Goal: Information Seeking & Learning: Check status

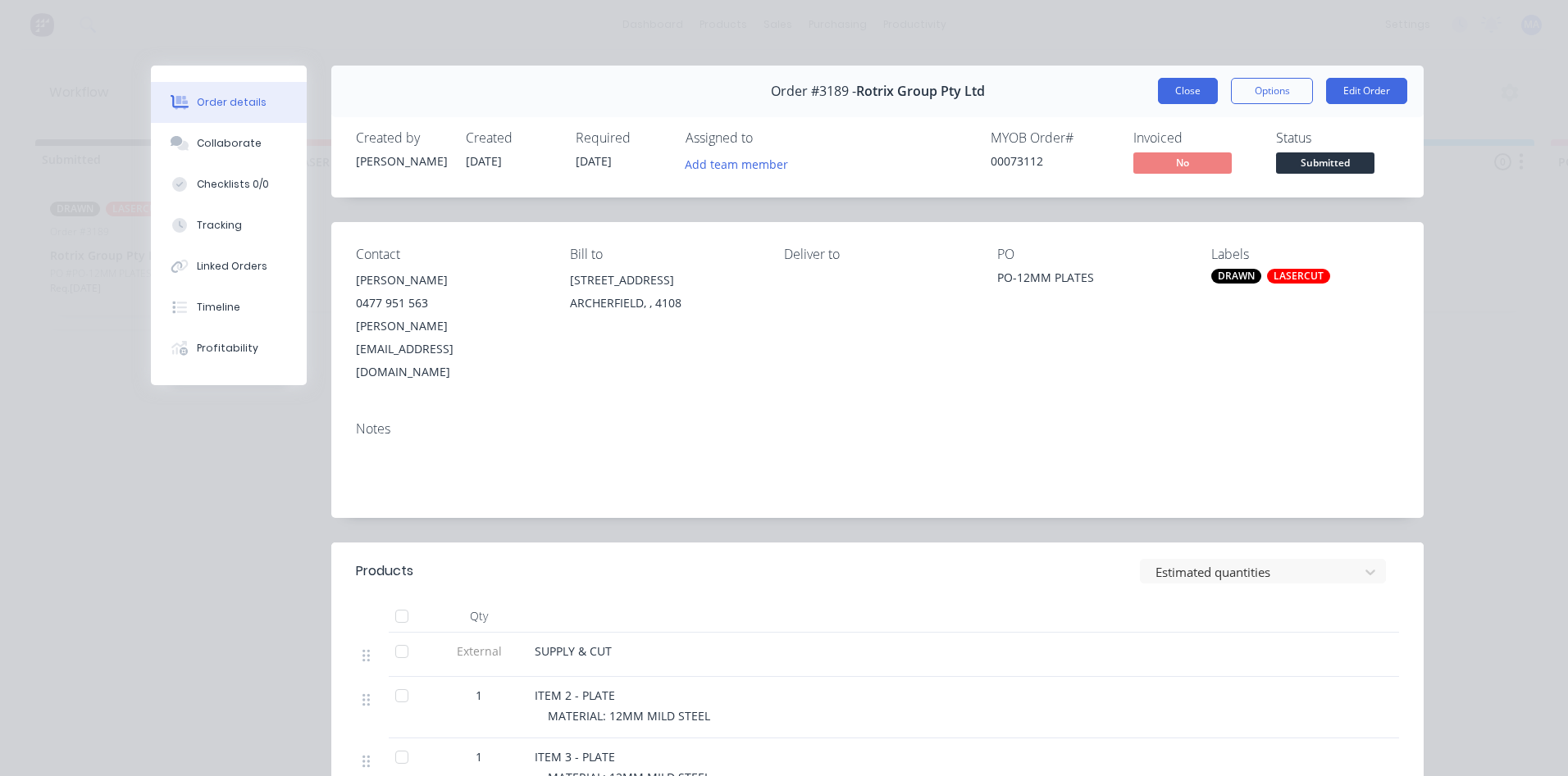
click at [1171, 90] on button "Close" at bounding box center [1187, 91] width 60 height 27
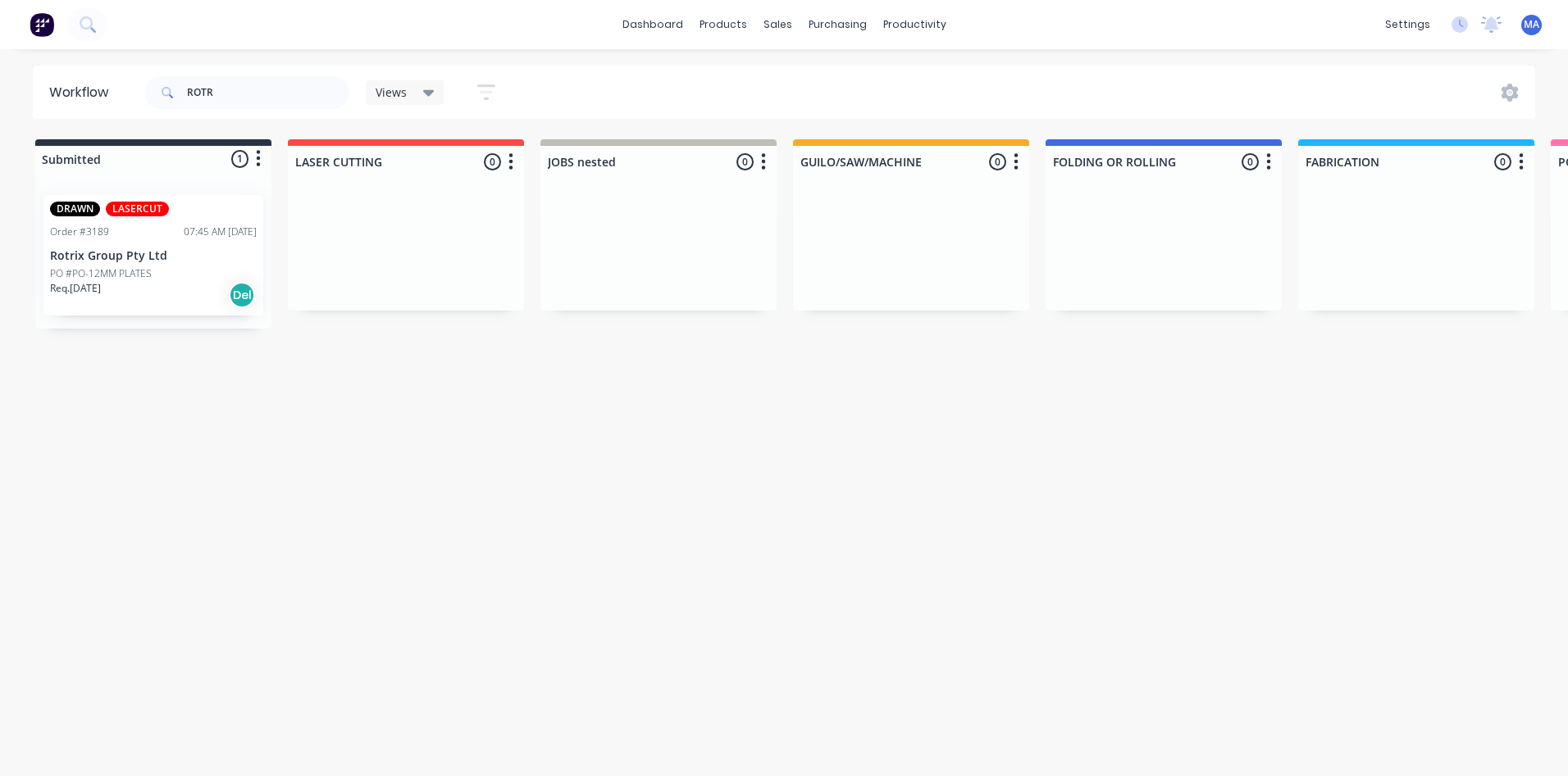
drag, startPoint x: 243, startPoint y: 68, endPoint x: 236, endPoint y: 73, distance: 8.6
click at [238, 68] on div "ROTR" at bounding box center [246, 93] width 205 height 50
drag, startPoint x: 242, startPoint y: 94, endPoint x: 11, endPoint y: 105, distance: 231.3
click at [11, 105] on div "Workflow ROTR Views Save new view None (Default) edit Show/Hide statuses Show l…" at bounding box center [784, 92] width 1568 height 53
type input "2014"
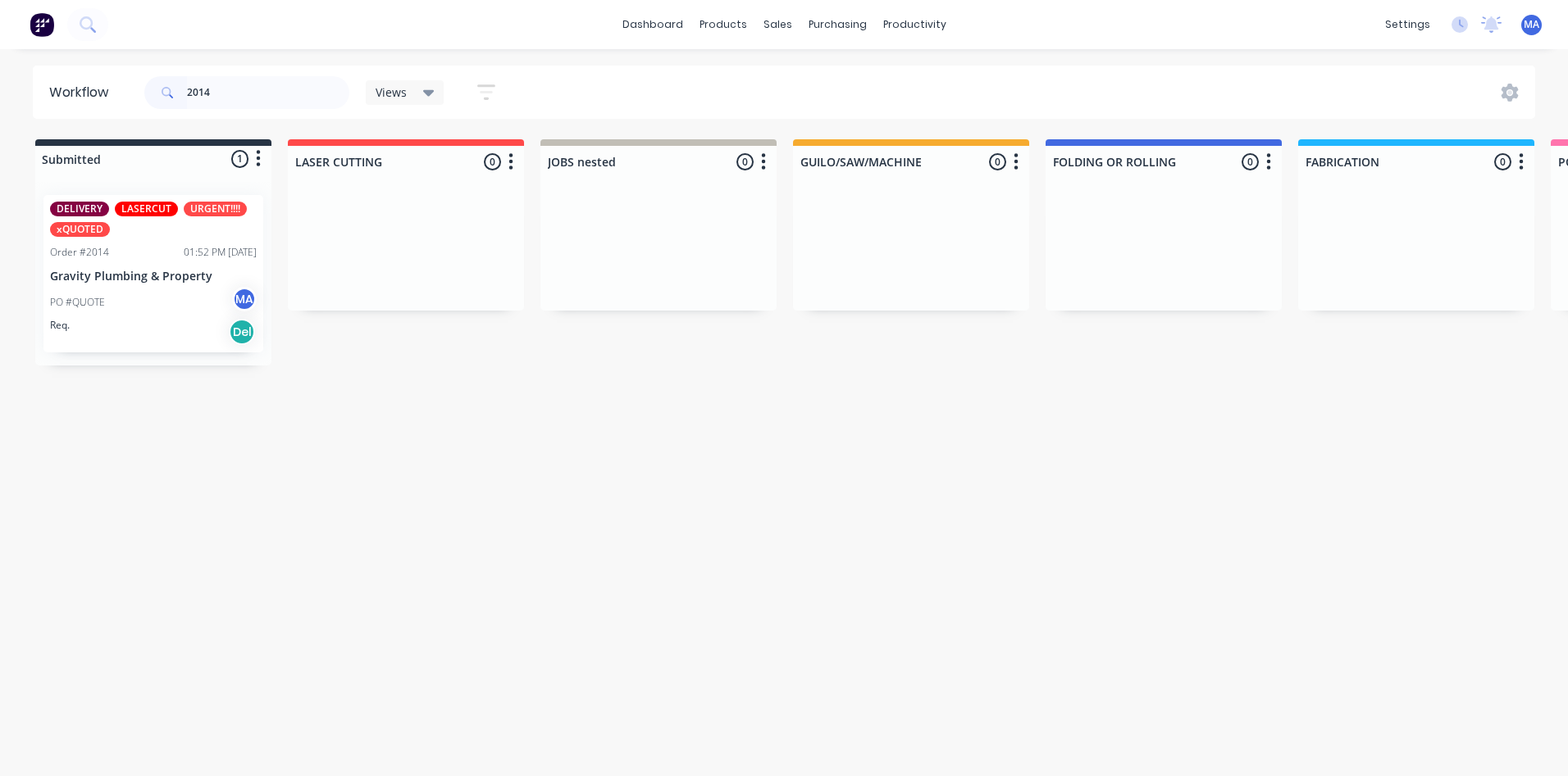
click at [131, 274] on p "Gravity Plumbing & Property" at bounding box center [152, 276] width 207 height 14
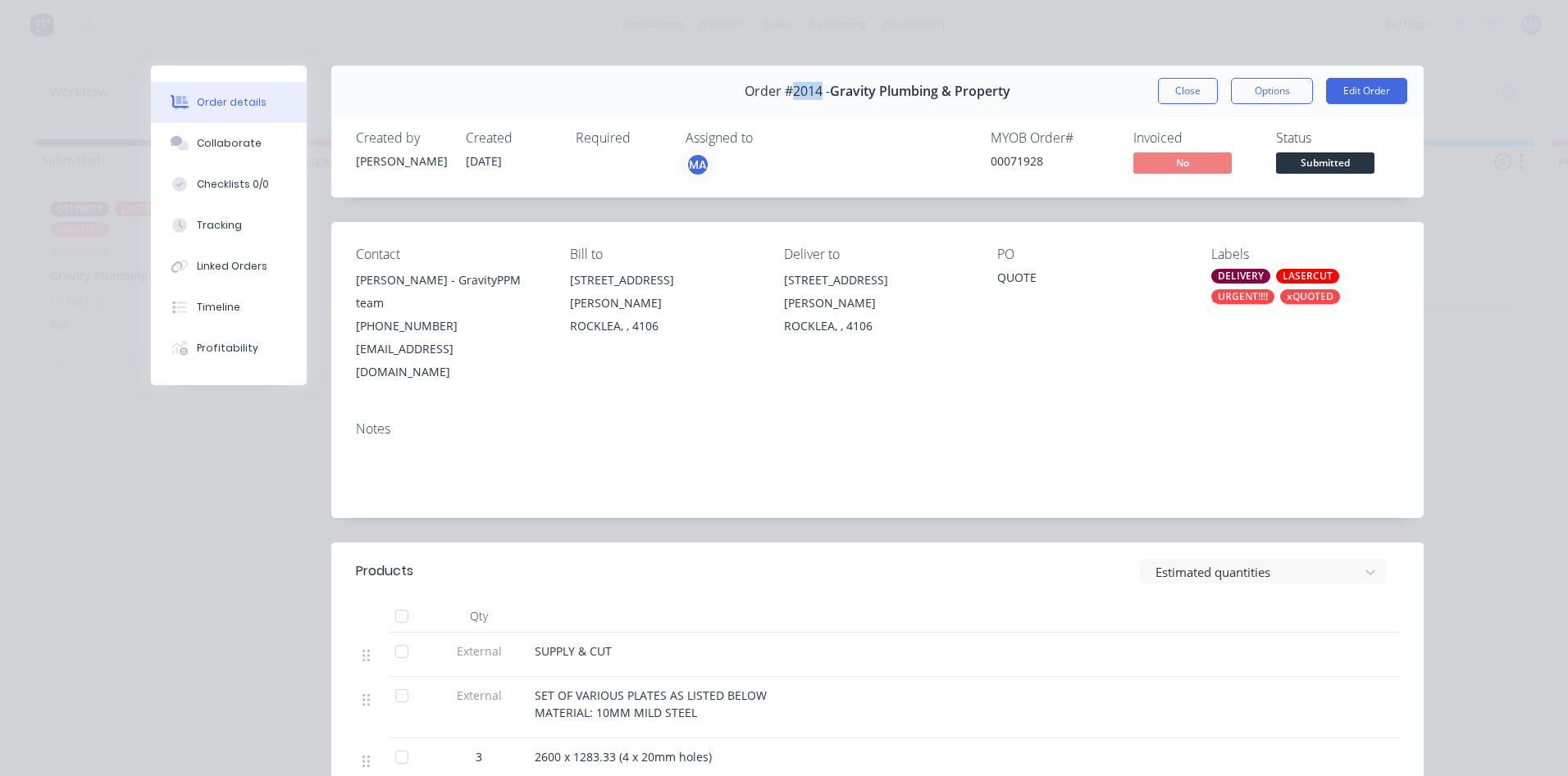
drag, startPoint x: 818, startPoint y: 88, endPoint x: 787, endPoint y: 96, distance: 32.0
click at [787, 96] on span "Order #2014 -" at bounding box center [786, 91] width 85 height 16
copy span "2014"
click at [1171, 73] on div "Order #2014 - Gravity Plumbing & Property Close Options Edit Order" at bounding box center [877, 91] width 1092 height 51
click at [1190, 99] on button "Close" at bounding box center [1187, 91] width 60 height 27
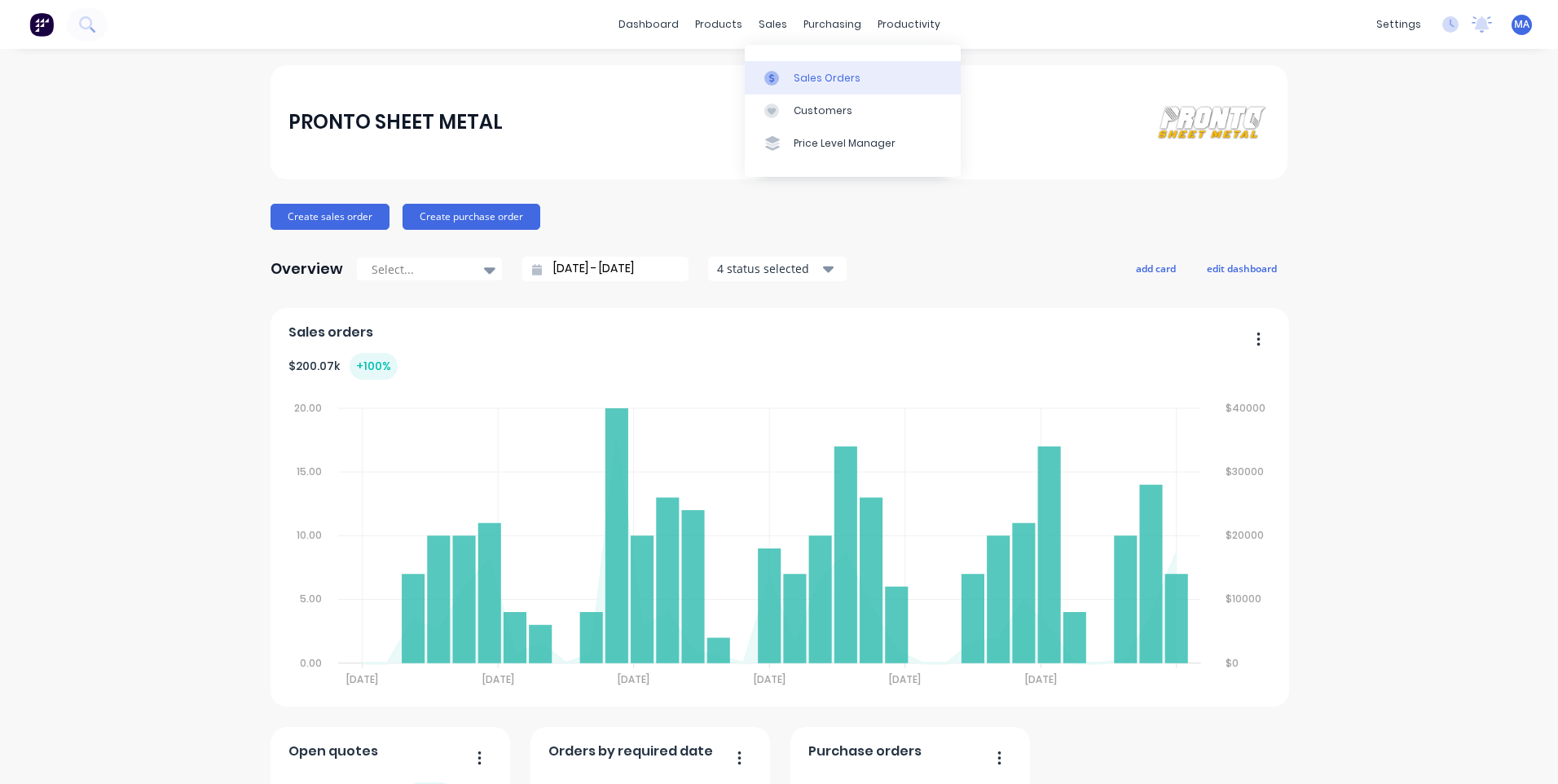
click at [796, 78] on div "Sales Orders" at bounding box center [826, 78] width 67 height 15
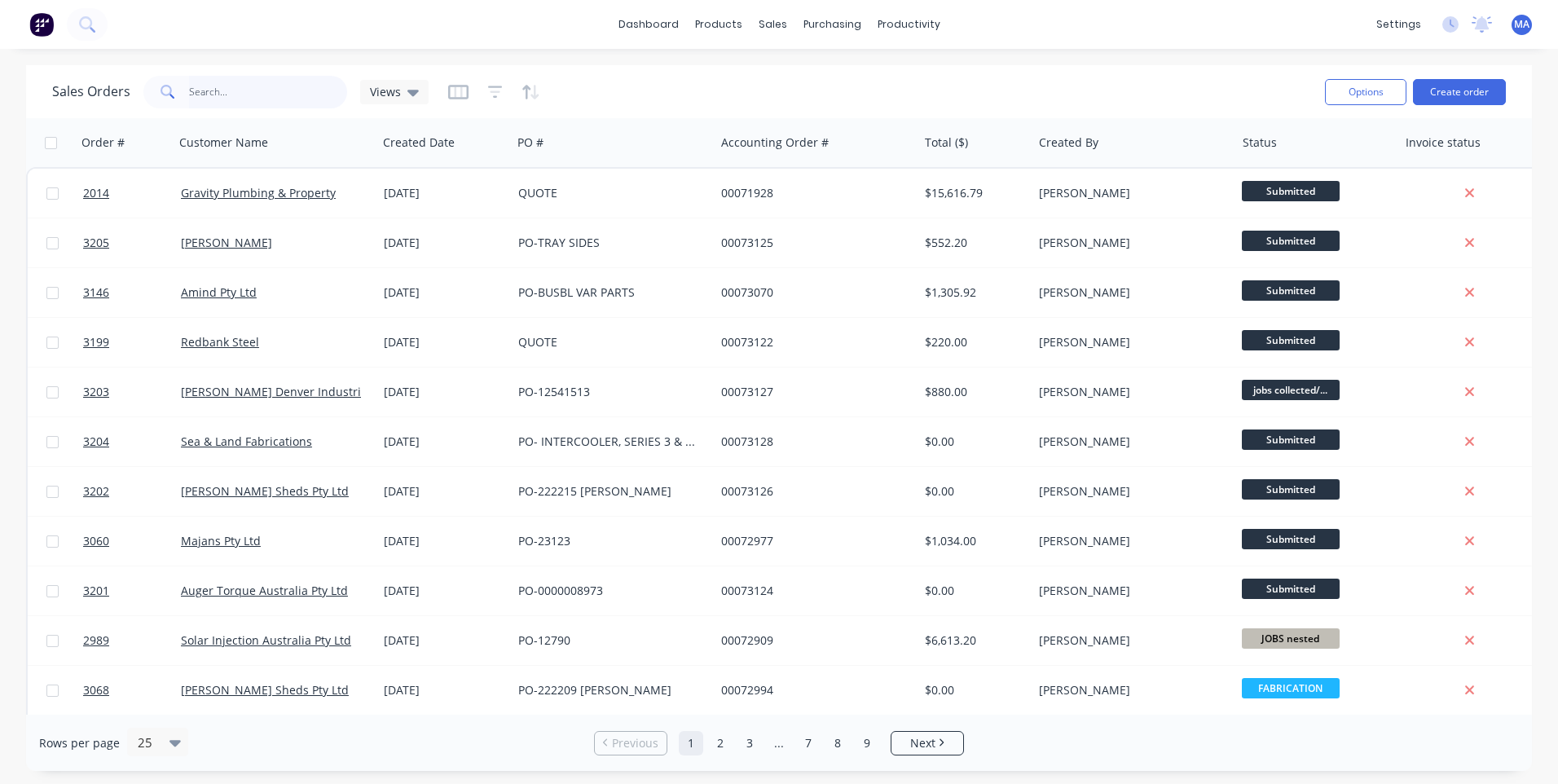
click at [236, 88] on input "text" at bounding box center [268, 92] width 159 height 33
type input "2014"
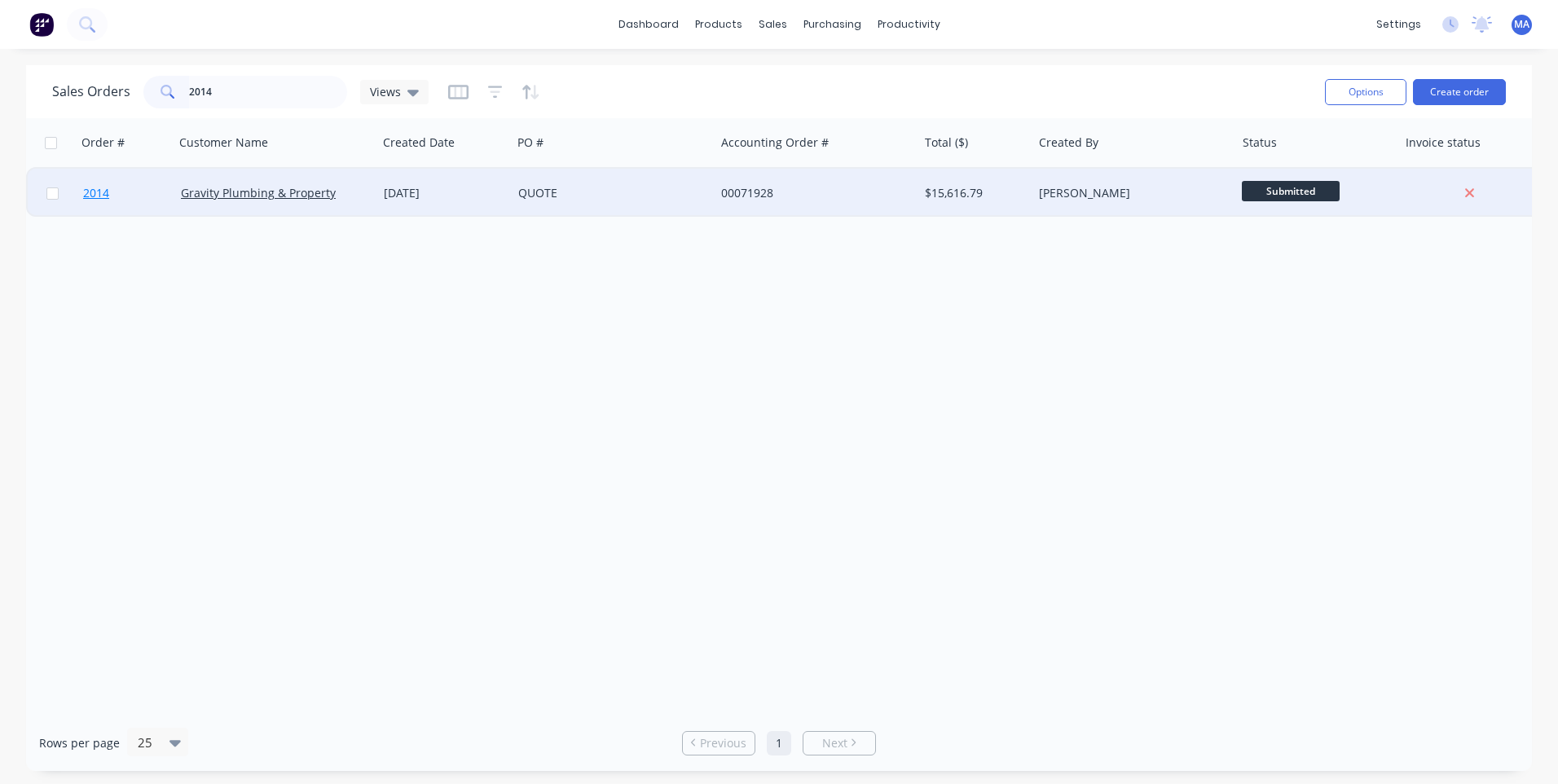
click at [99, 196] on span "2014" at bounding box center [96, 193] width 26 height 16
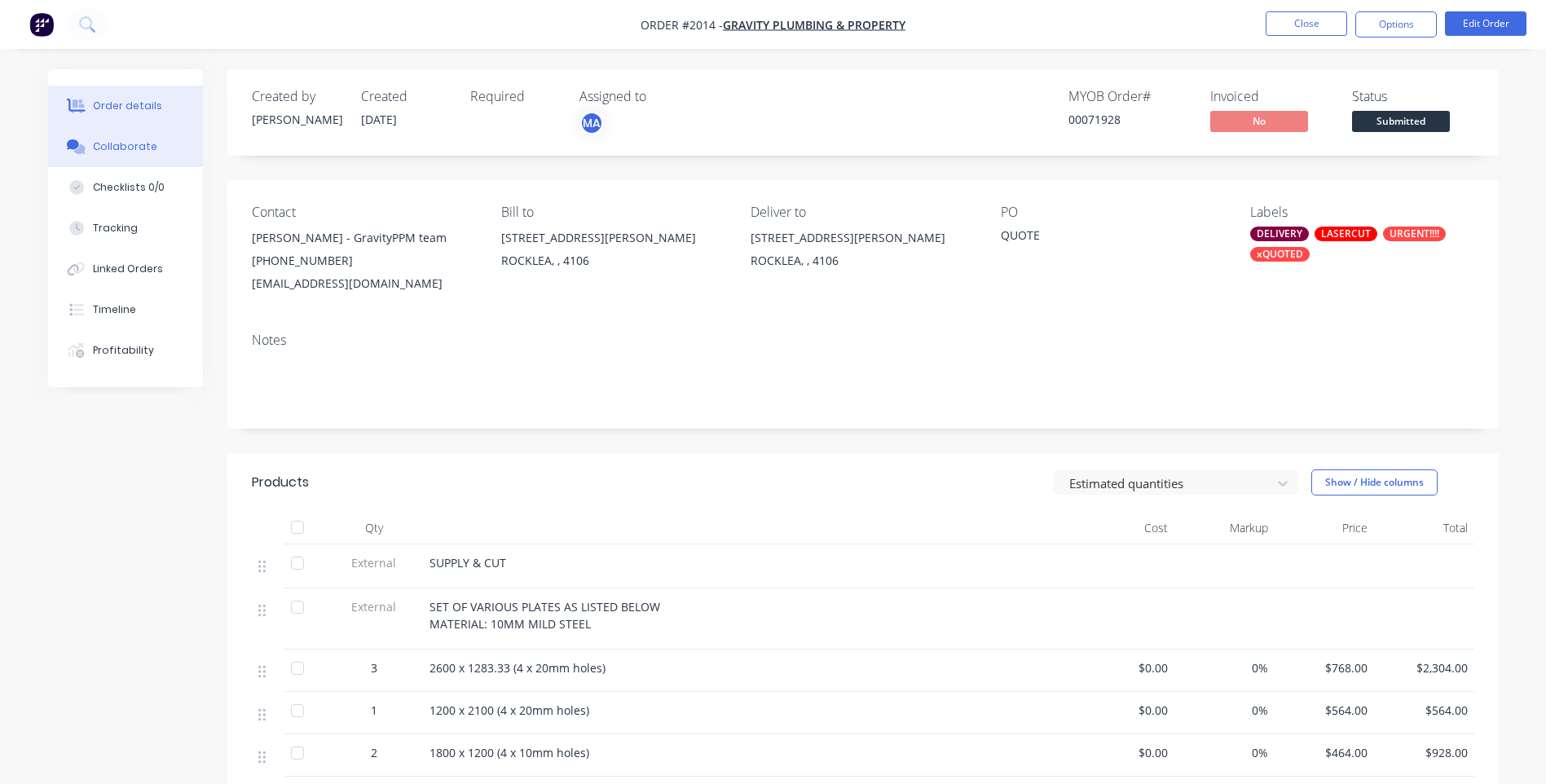
click at [92, 141] on button "Collaborate" at bounding box center [126, 146] width 155 height 41
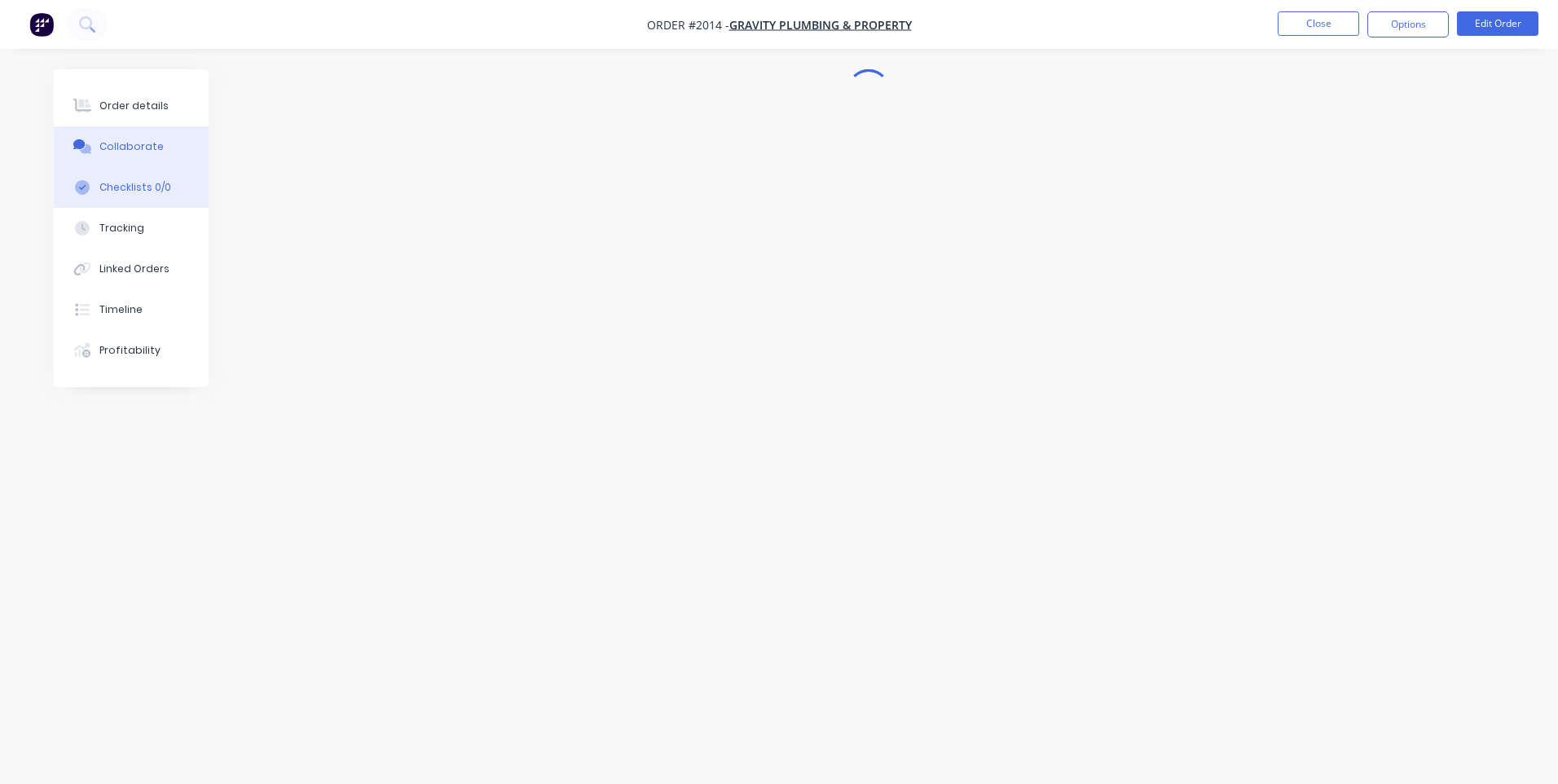
click at [101, 179] on button "Checklists 0/0" at bounding box center [131, 187] width 155 height 41
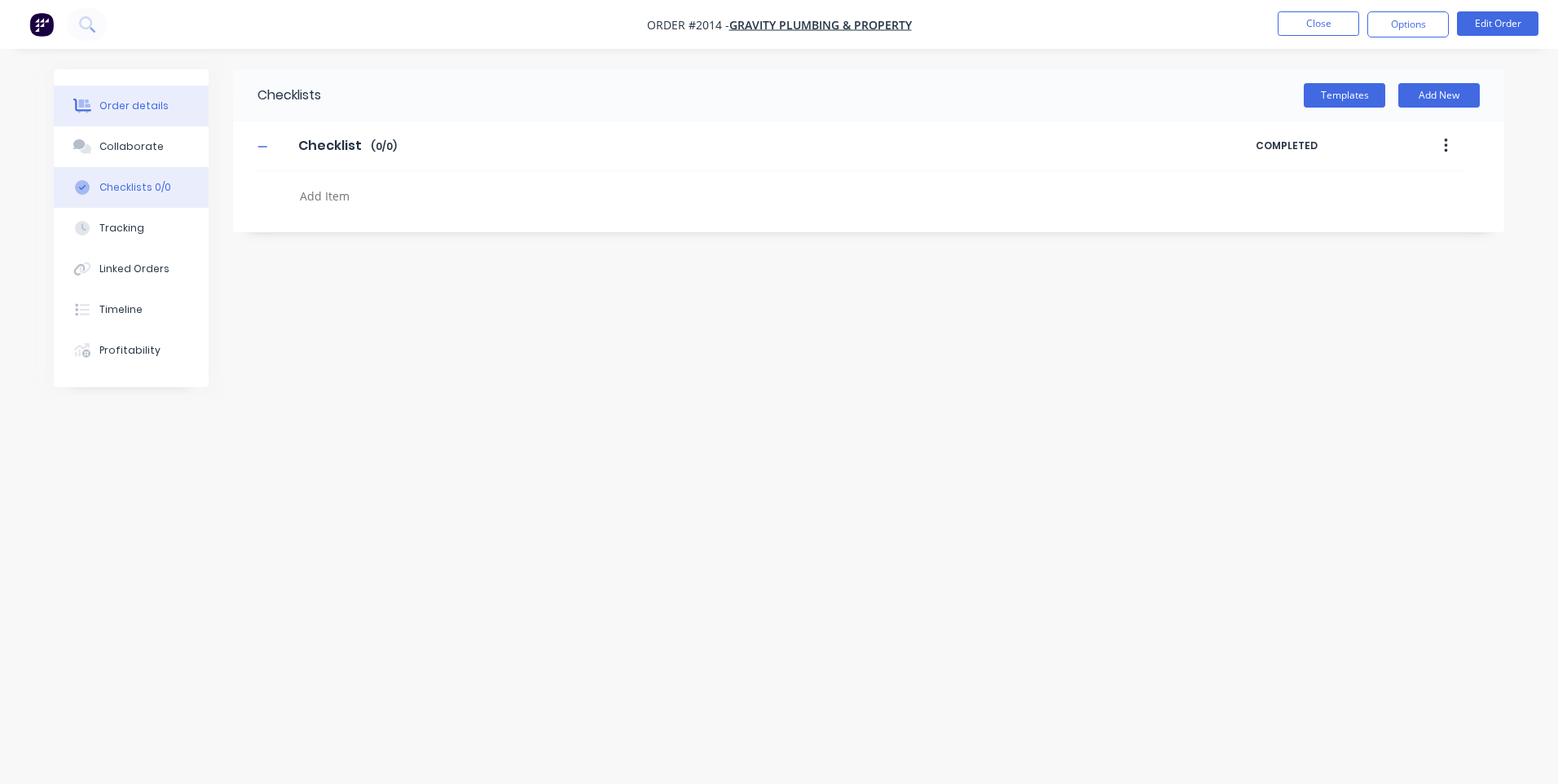
click at [120, 112] on div "Order details" at bounding box center [134, 106] width 69 height 15
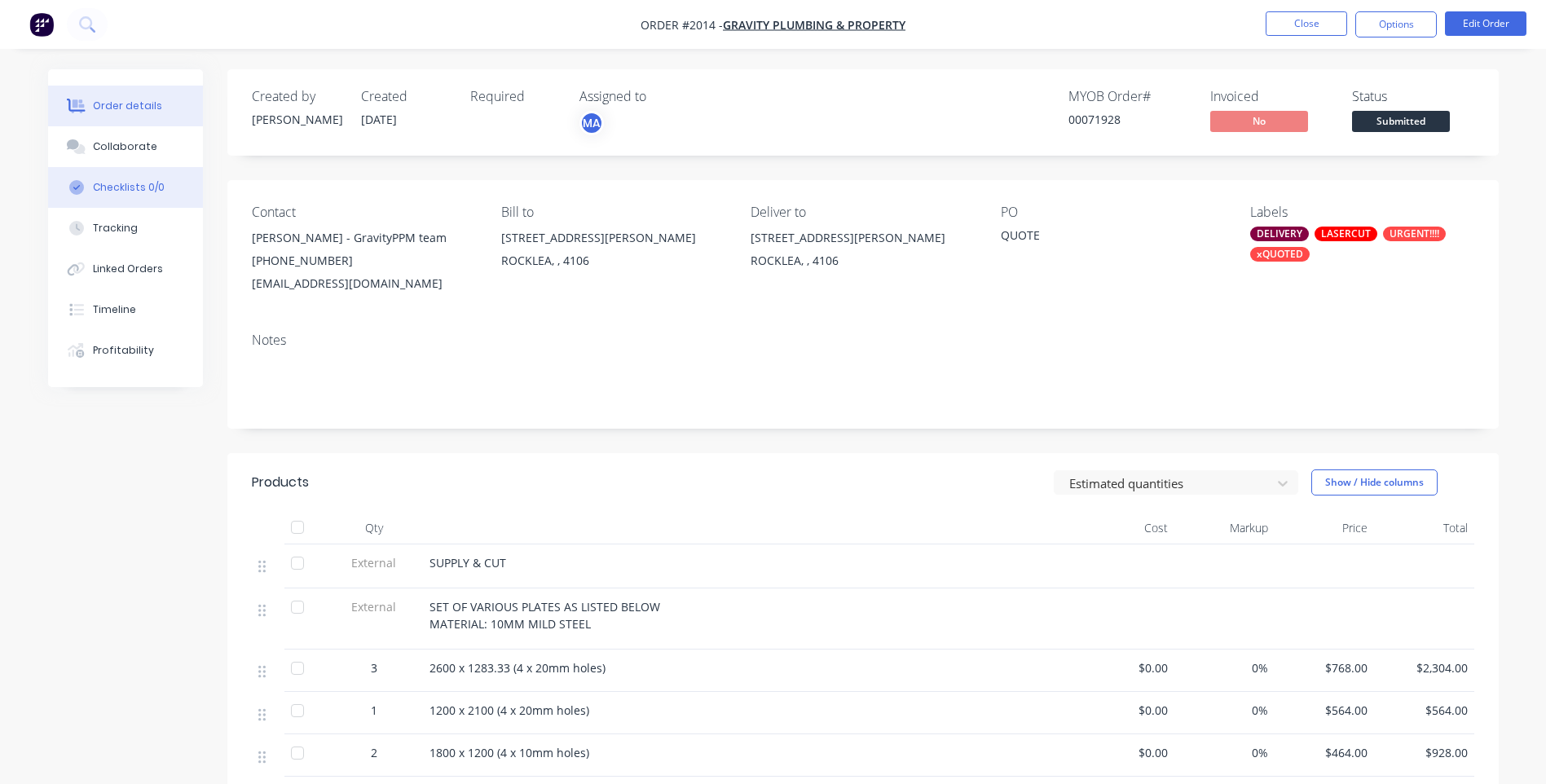
click at [134, 198] on button "Checklists 0/0" at bounding box center [126, 187] width 155 height 41
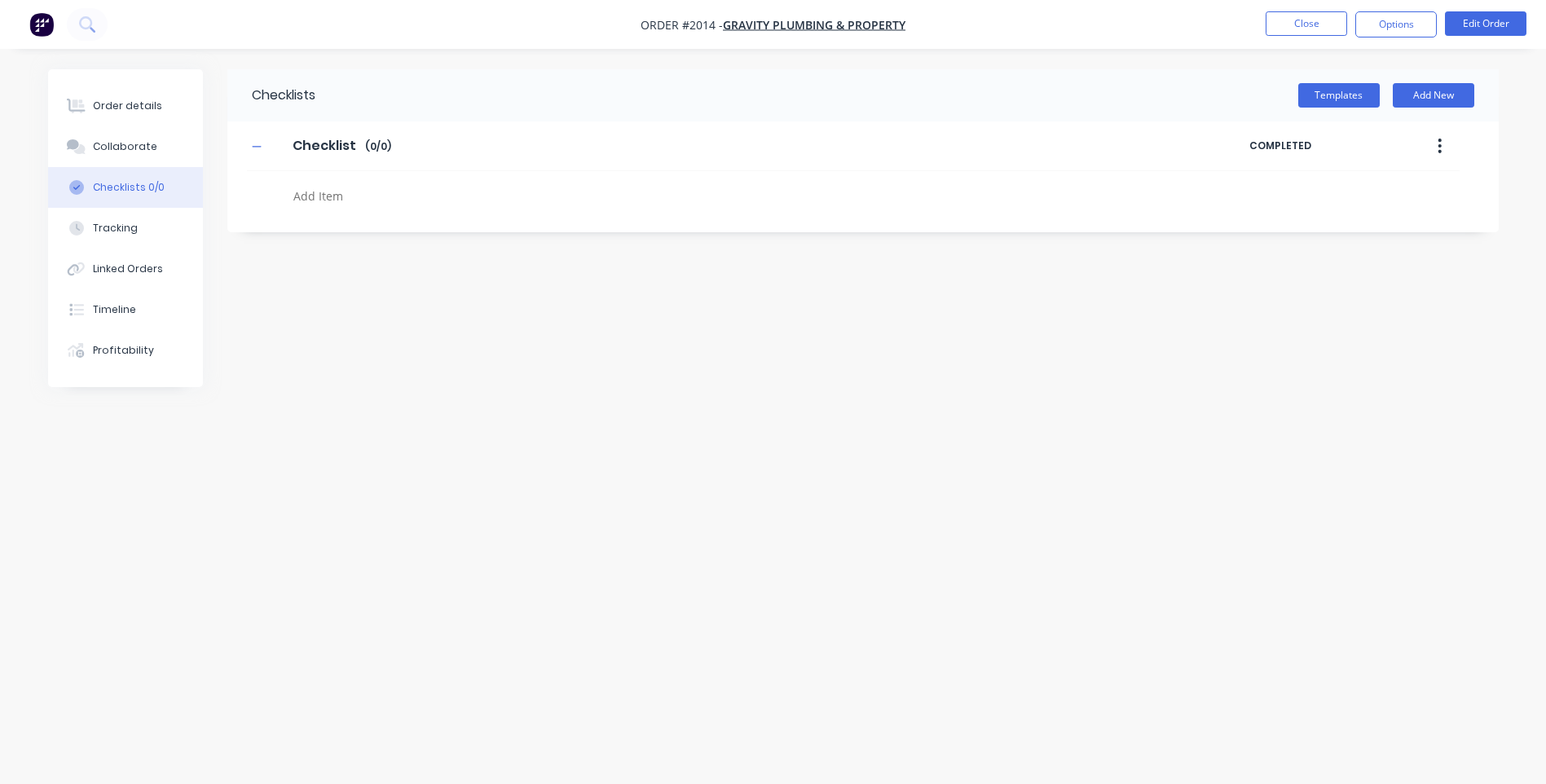
type textarea "x"
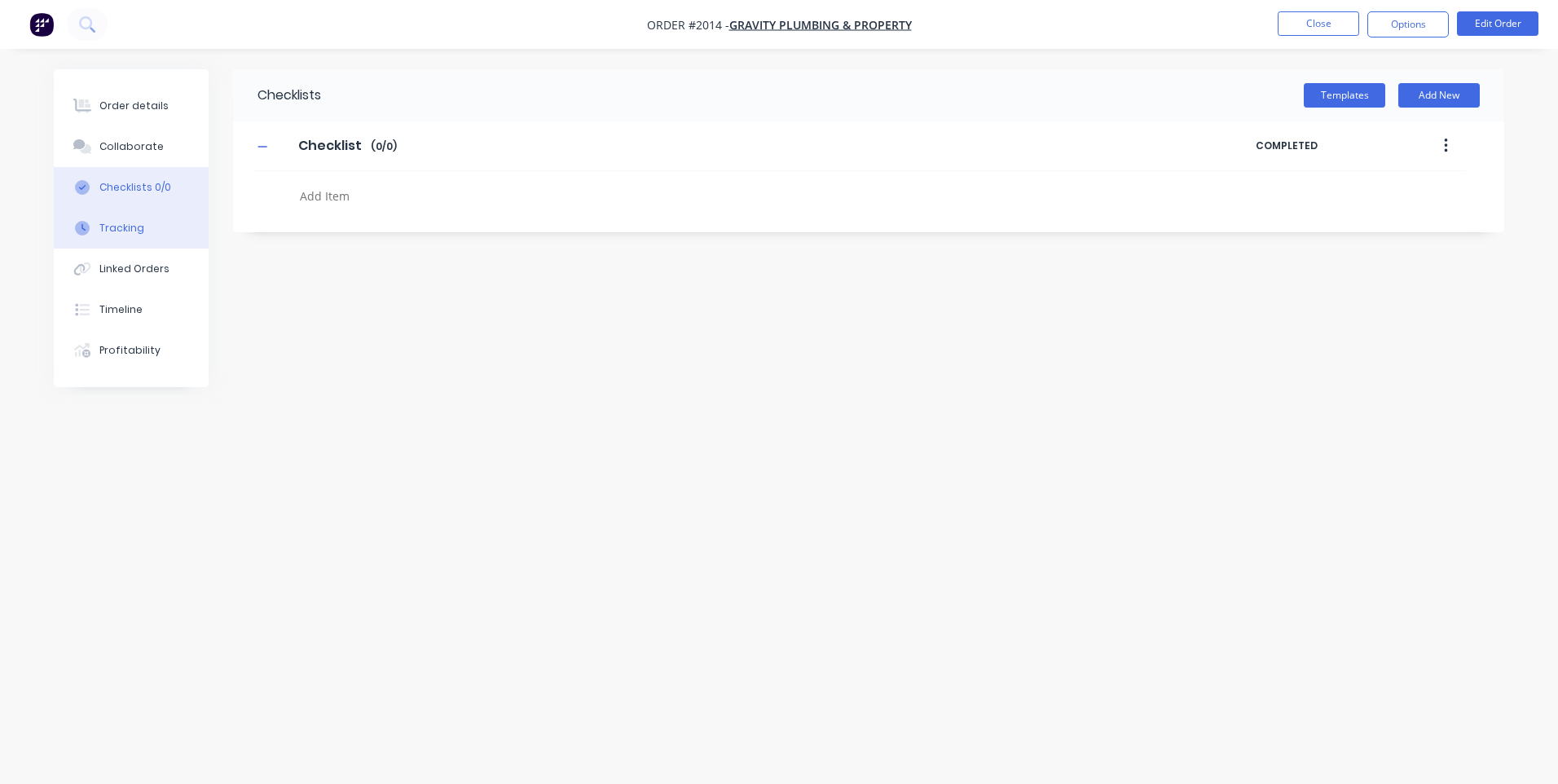
click at [121, 225] on div "Tracking" at bounding box center [121, 228] width 45 height 15
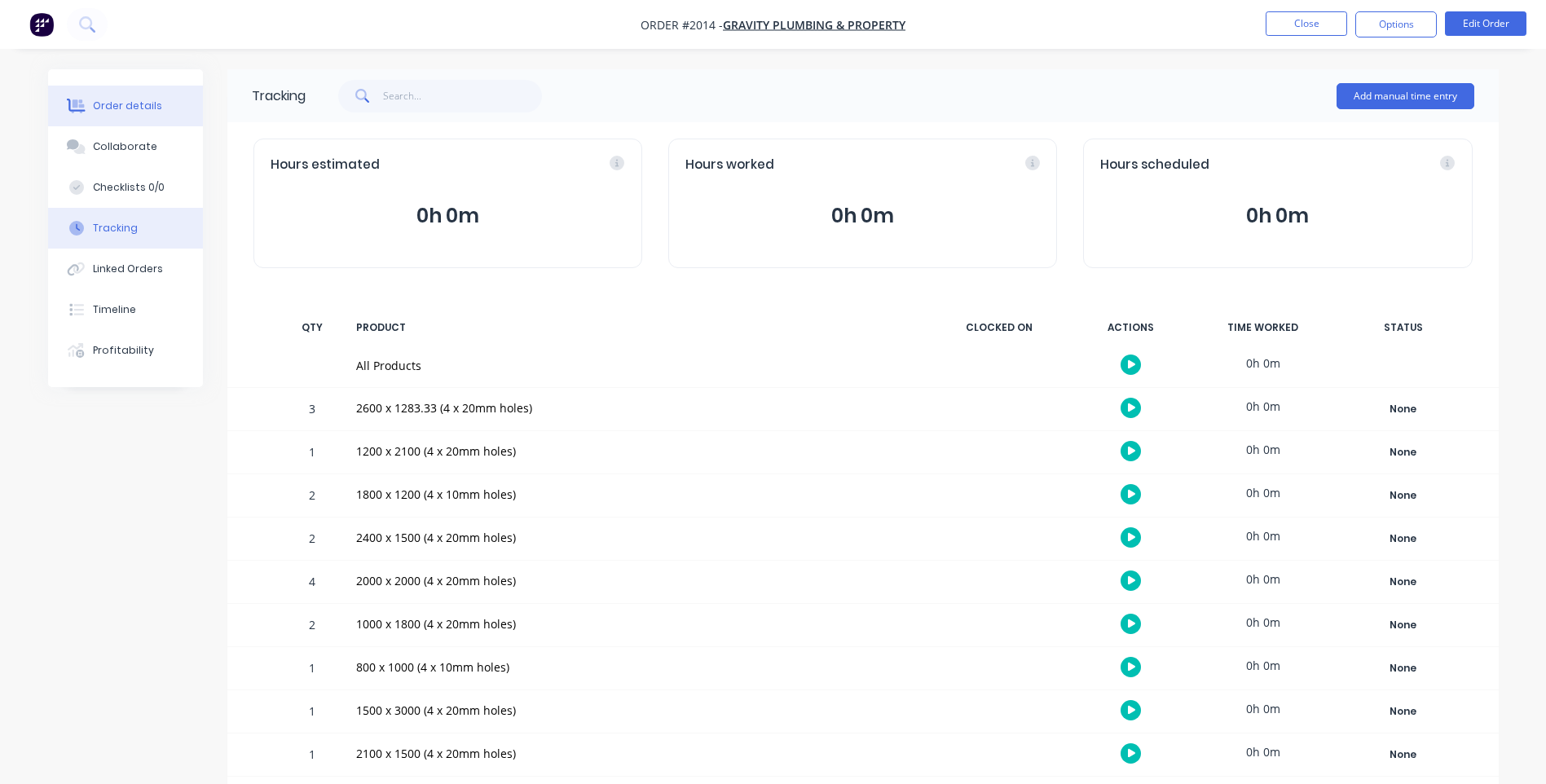
click at [117, 110] on div "Order details" at bounding box center [128, 106] width 69 height 15
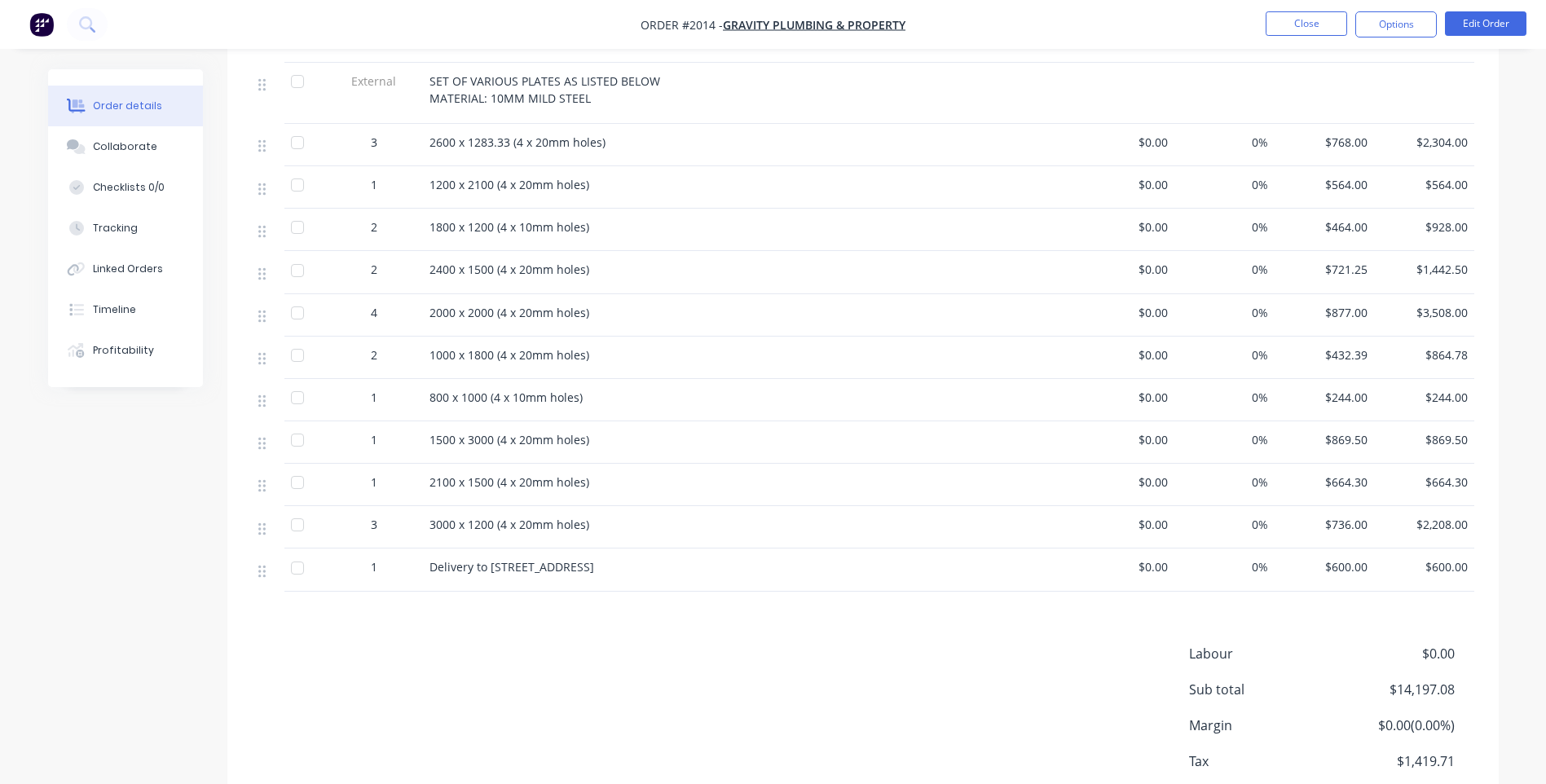
scroll to position [623, 0]
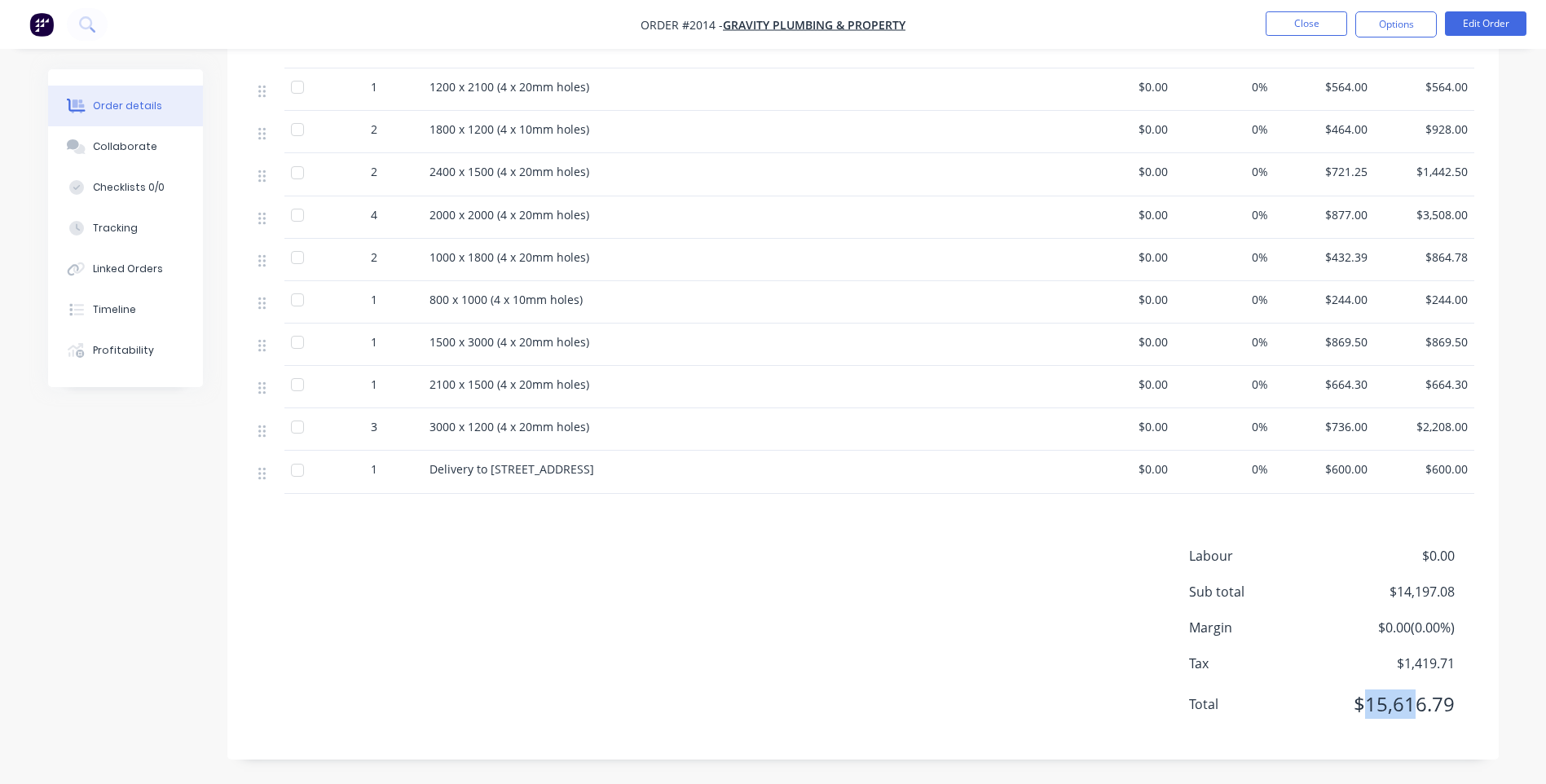
drag, startPoint x: 1369, startPoint y: 701, endPoint x: 1415, endPoint y: 711, distance: 47.1
click at [1415, 711] on span "$15,616.79" at bounding box center [1394, 704] width 121 height 29
click at [676, 450] on div "3000 x 1200 (4 x 20mm holes)" at bounding box center [749, 429] width 652 height 42
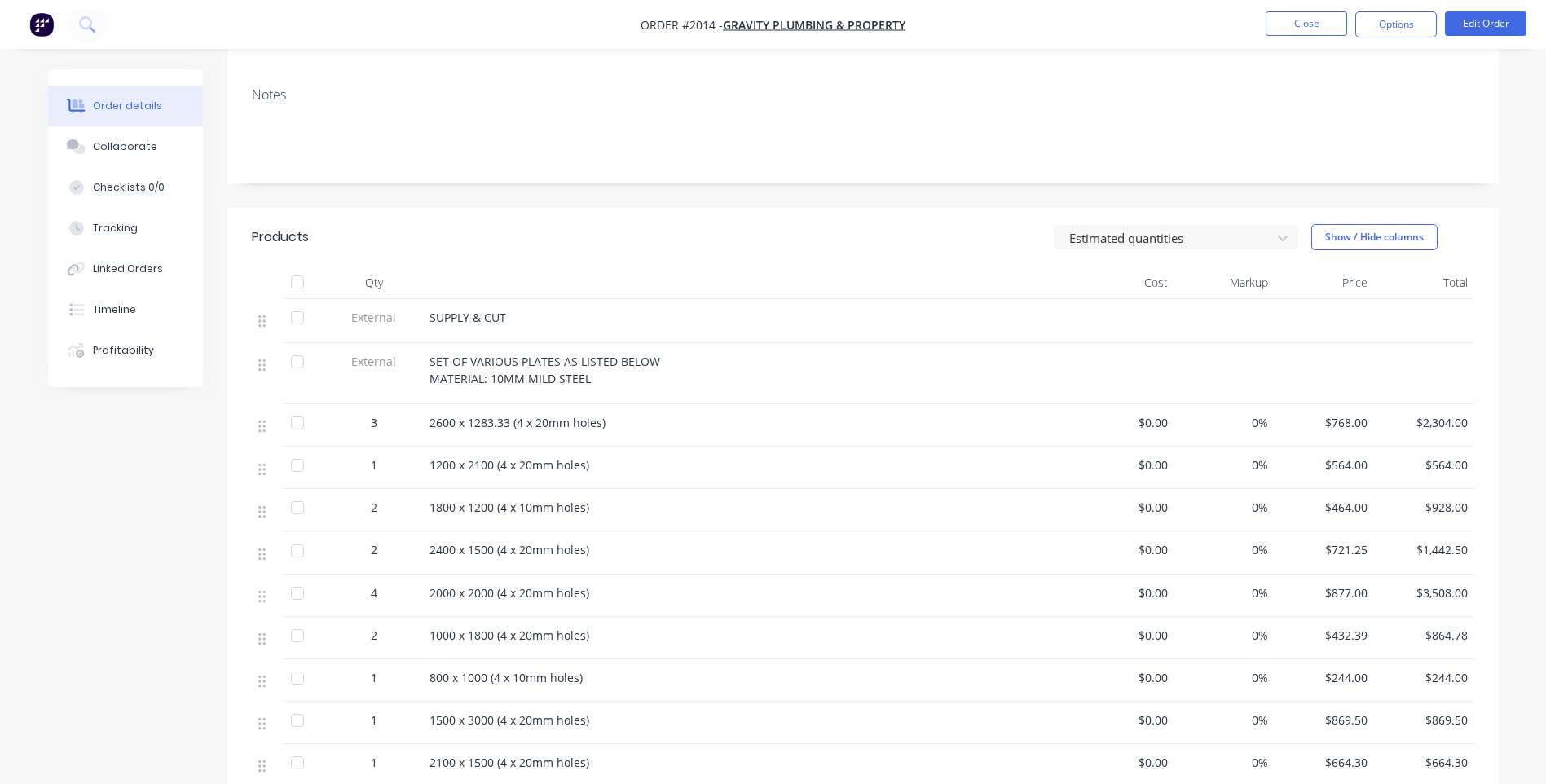
scroll to position [460, 0]
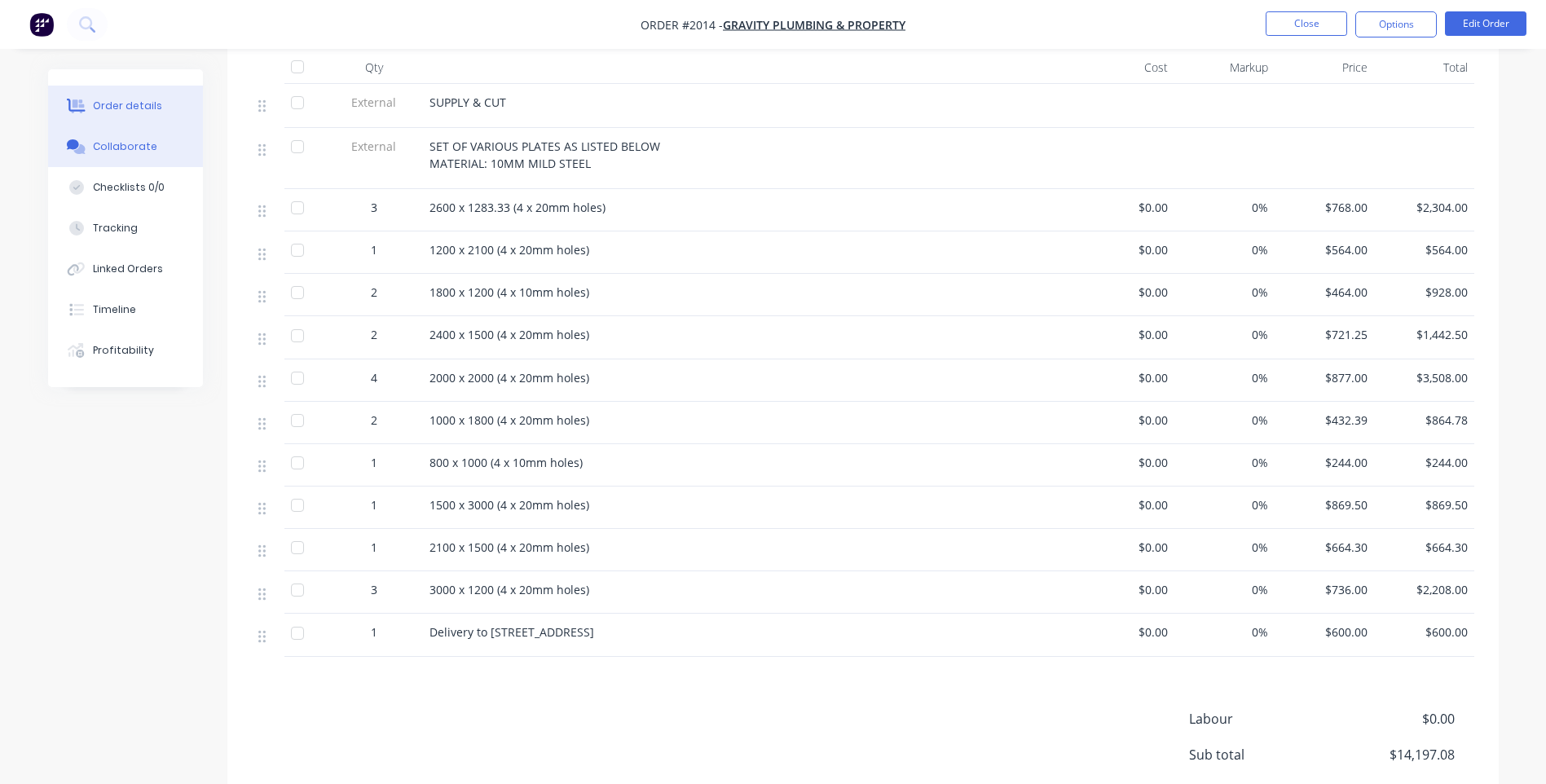
click at [197, 142] on button "Collaborate" at bounding box center [126, 146] width 155 height 41
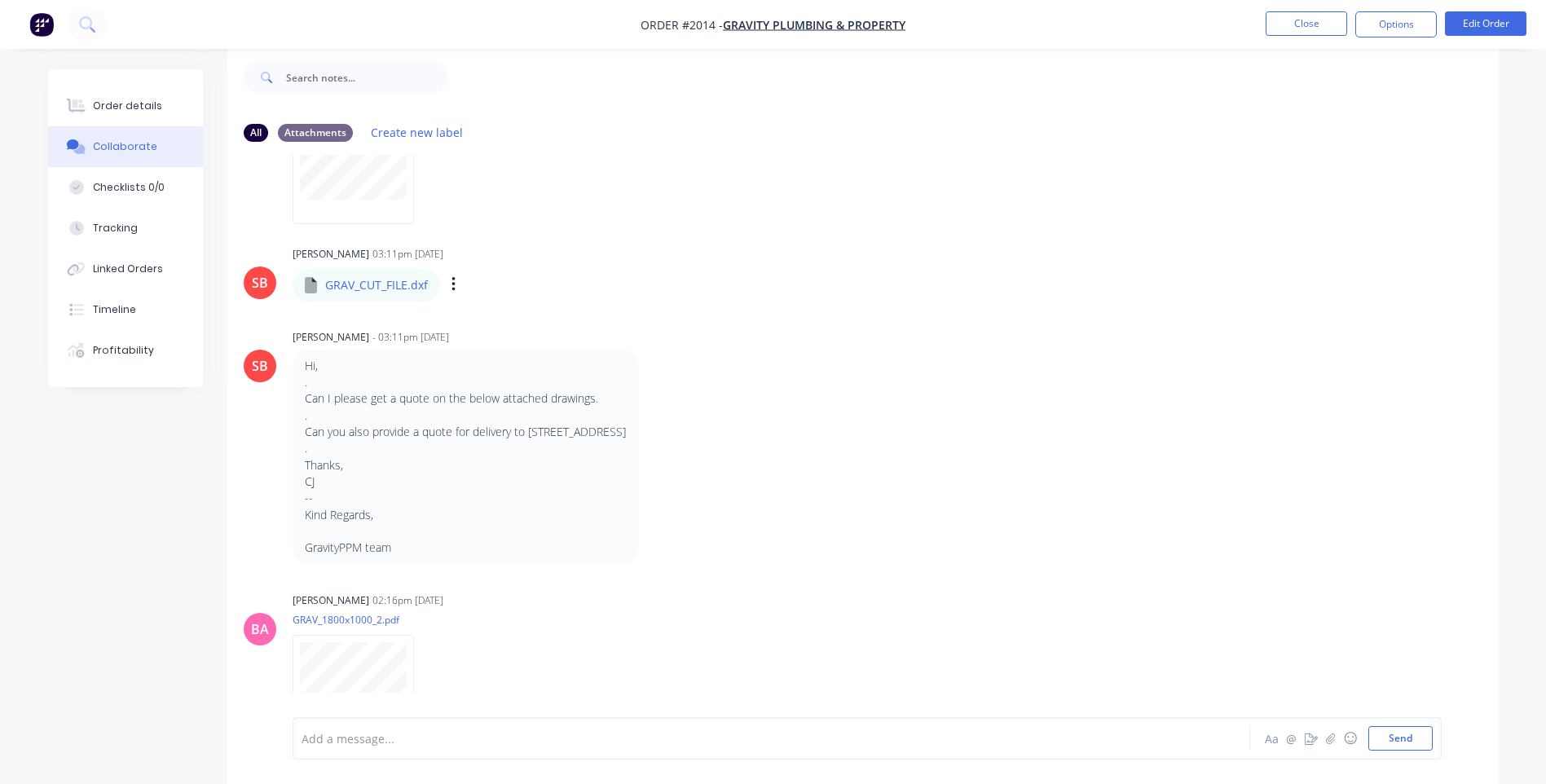
scroll to position [1710, 0]
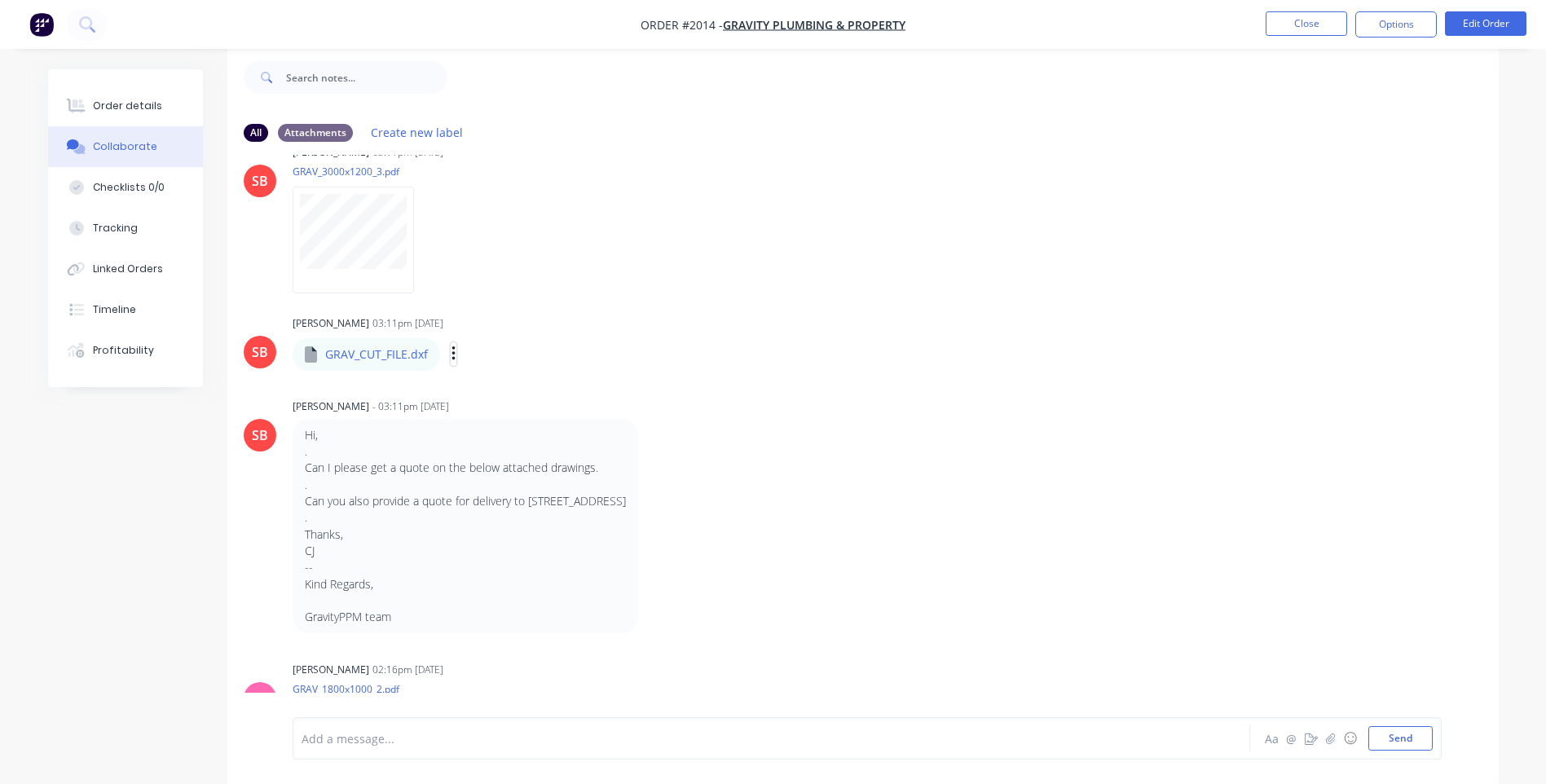
click at [452, 361] on icon "button" at bounding box center [453, 353] width 4 height 15
click at [521, 407] on button "Download" at bounding box center [560, 397] width 184 height 37
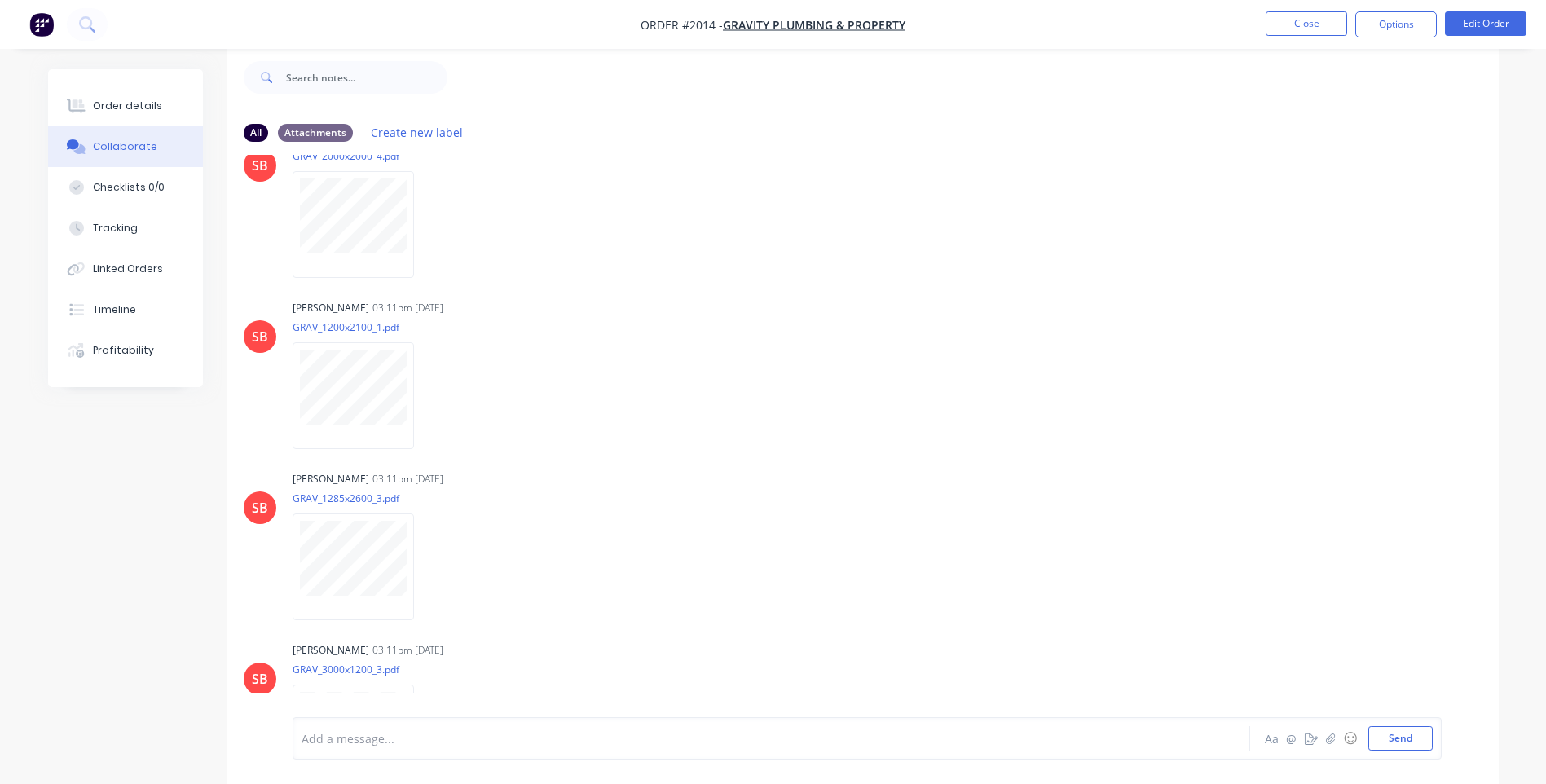
scroll to position [1141, 0]
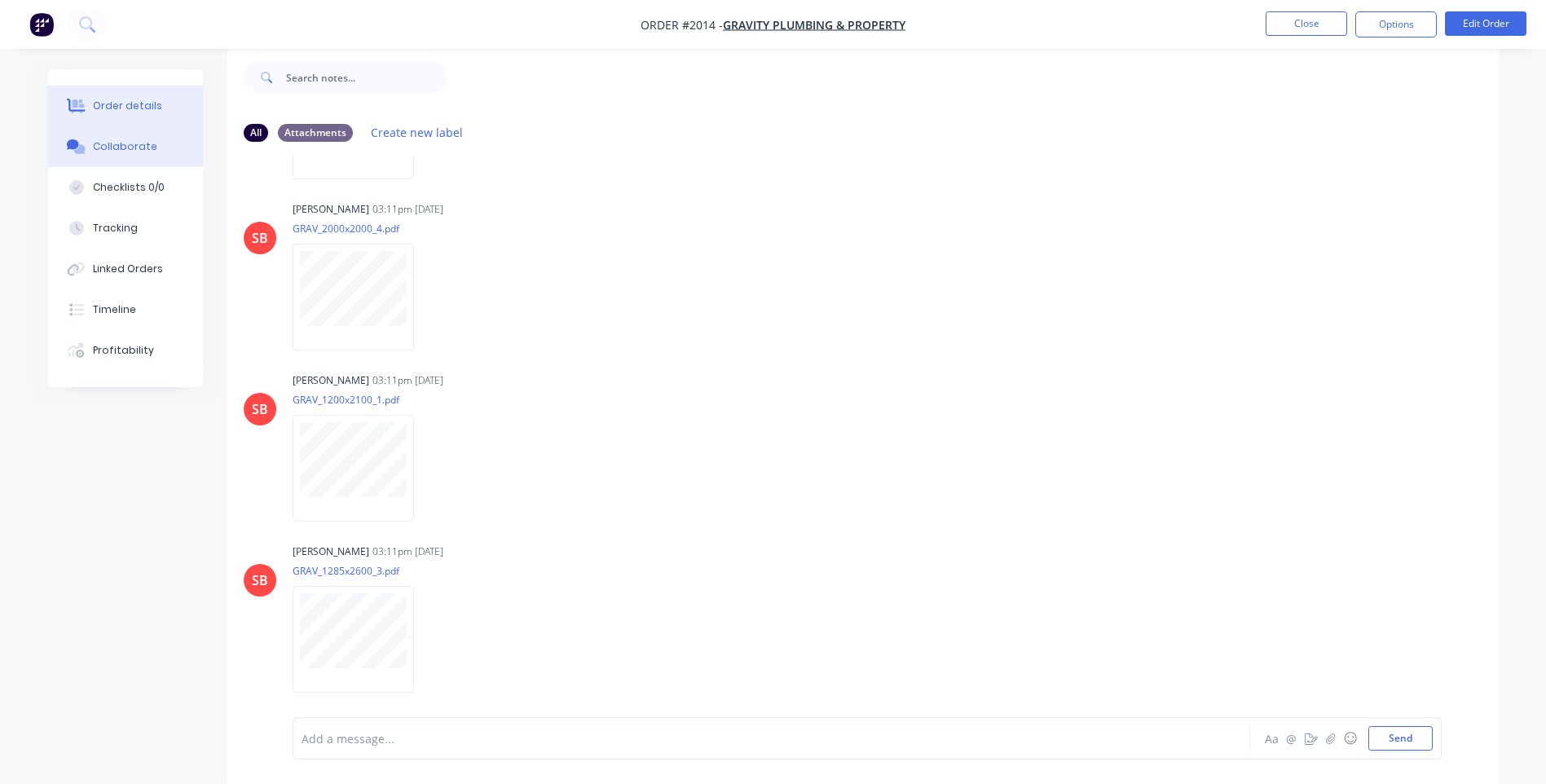
click at [100, 95] on button "Order details" at bounding box center [126, 106] width 155 height 41
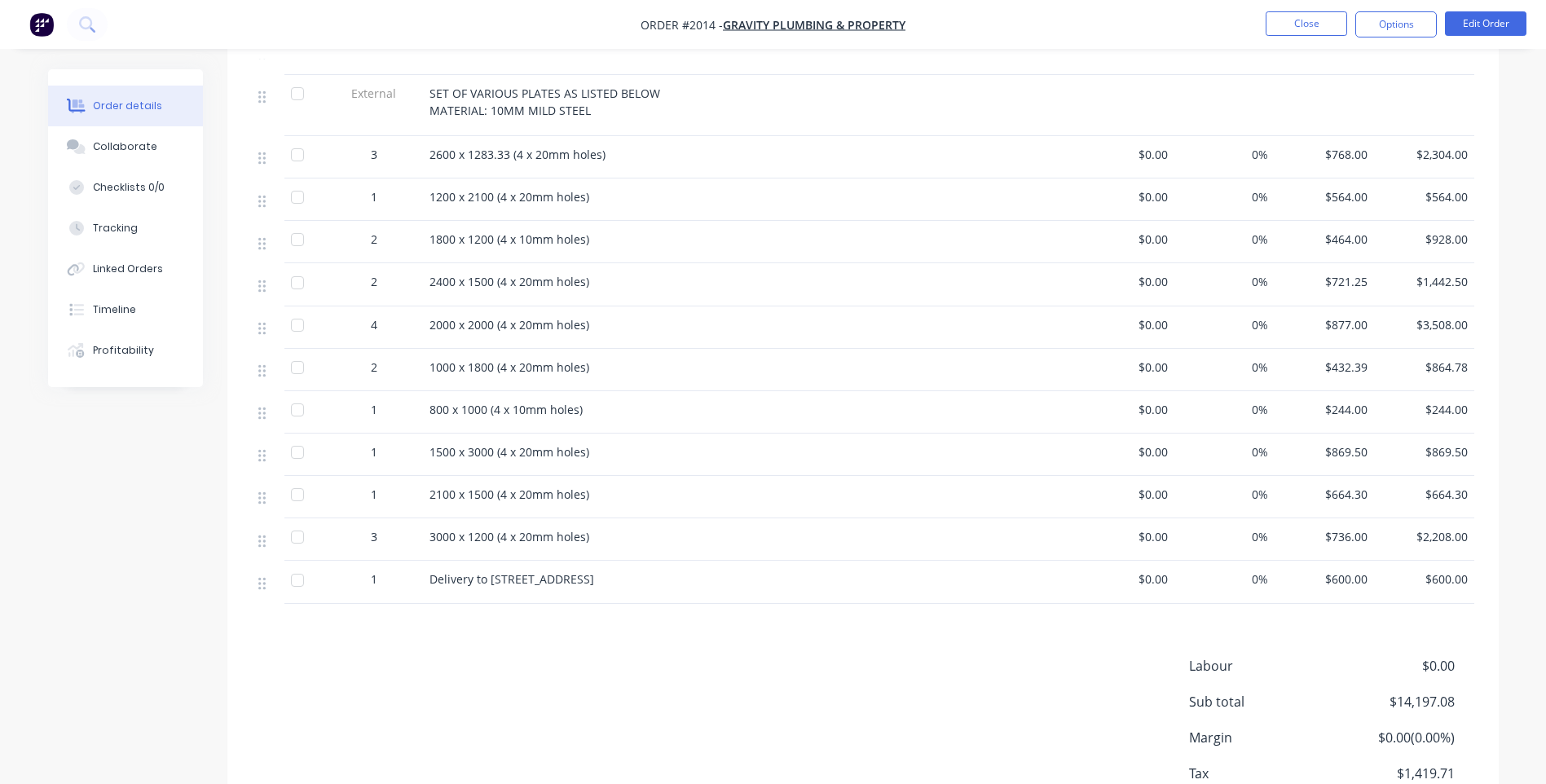
scroll to position [432, 0]
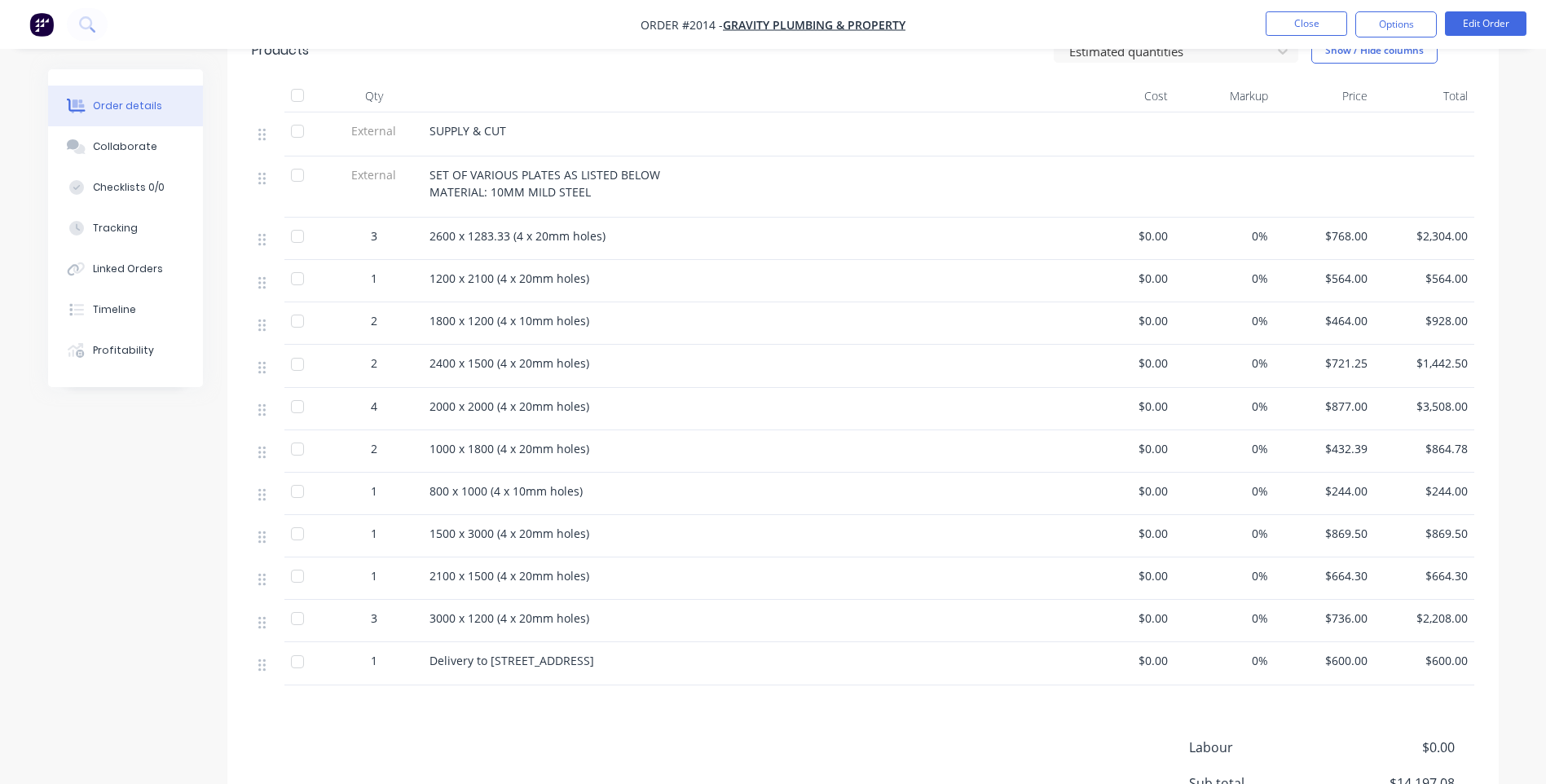
drag, startPoint x: 693, startPoint y: 651, endPoint x: 676, endPoint y: 664, distance: 21.4
click at [676, 664] on div "Delivery to [STREET_ADDRESS]" at bounding box center [749, 663] width 652 height 42
drag, startPoint x: 699, startPoint y: 665, endPoint x: 642, endPoint y: 686, distance: 60.7
click at [642, 686] on div "Products Estimated quantities Show / Hide columns Qty Cost Markup Price Total E…" at bounding box center [863, 486] width 1271 height 929
click at [638, 686] on div "Products Estimated quantities Show / Hide columns Qty Cost Markup Price Total E…" at bounding box center [863, 486] width 1271 height 929
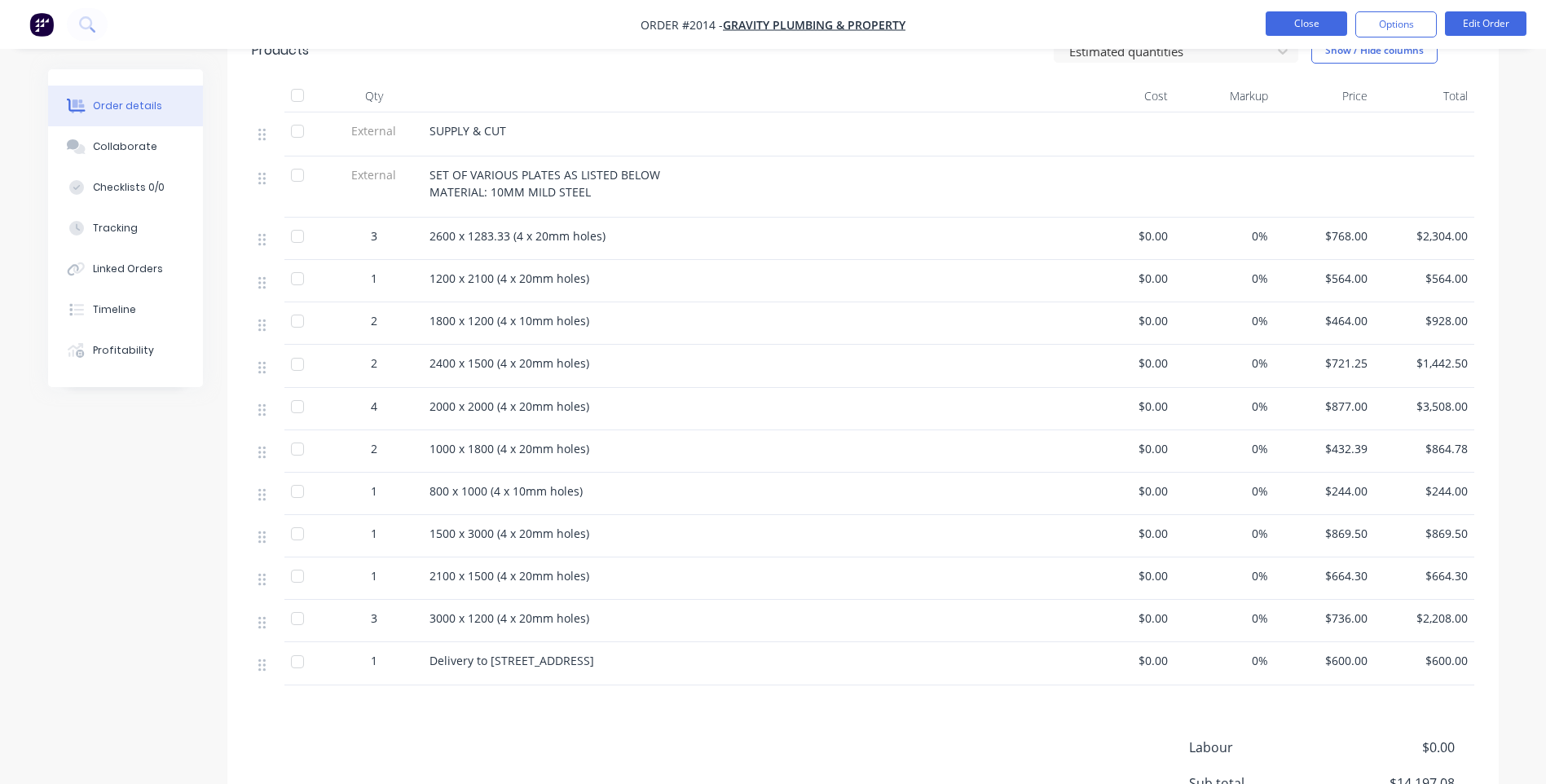
click at [1322, 12] on button "Close" at bounding box center [1306, 23] width 81 height 25
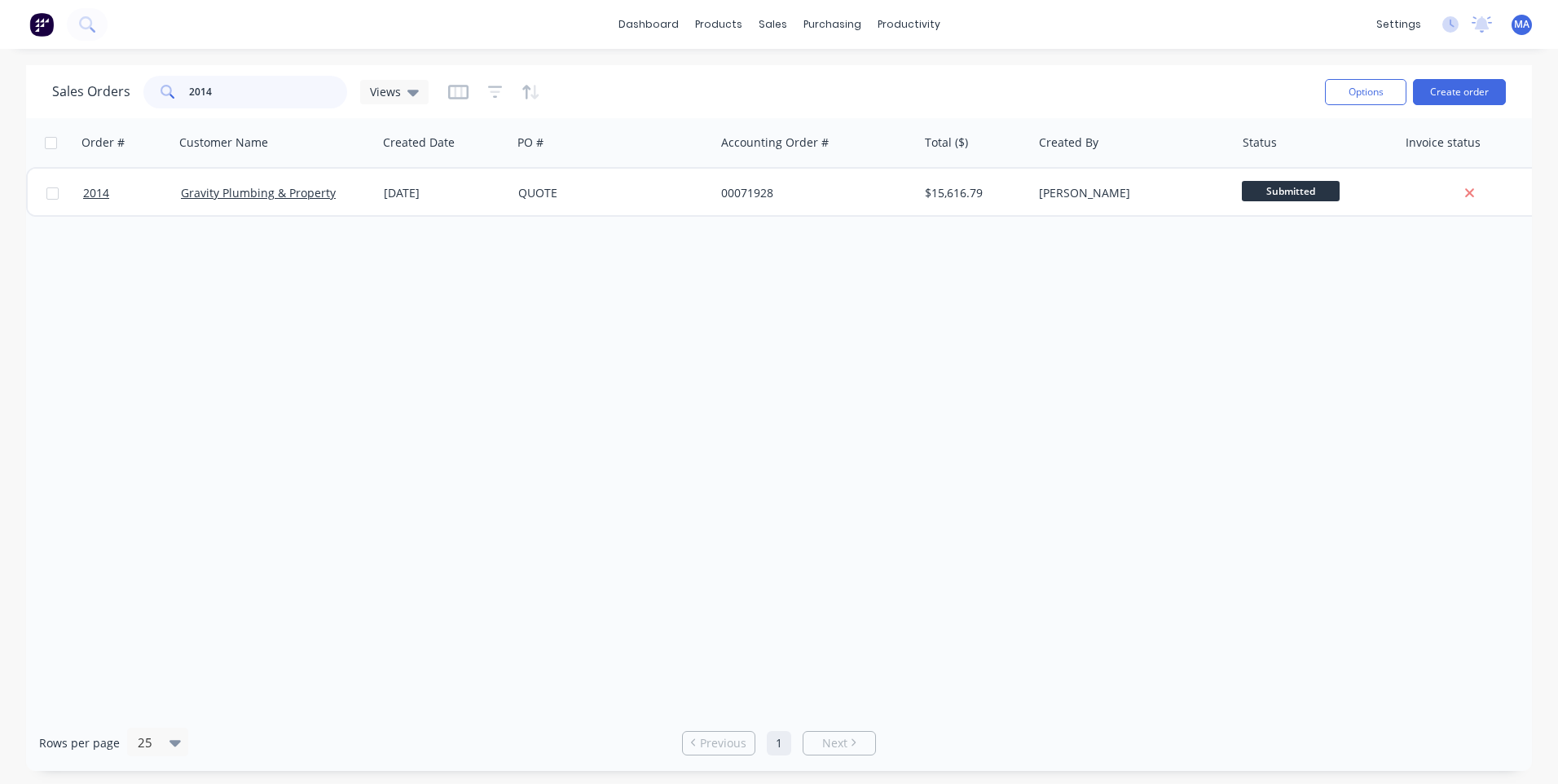
drag, startPoint x: 223, startPoint y: 87, endPoint x: 179, endPoint y: 92, distance: 44.3
click at [186, 90] on div "2014" at bounding box center [245, 92] width 204 height 33
click at [784, 17] on div "sales" at bounding box center [772, 24] width 45 height 25
drag, startPoint x: 781, startPoint y: 19, endPoint x: 790, endPoint y: 54, distance: 36.1
click at [781, 19] on div "sales" at bounding box center [772, 24] width 45 height 25
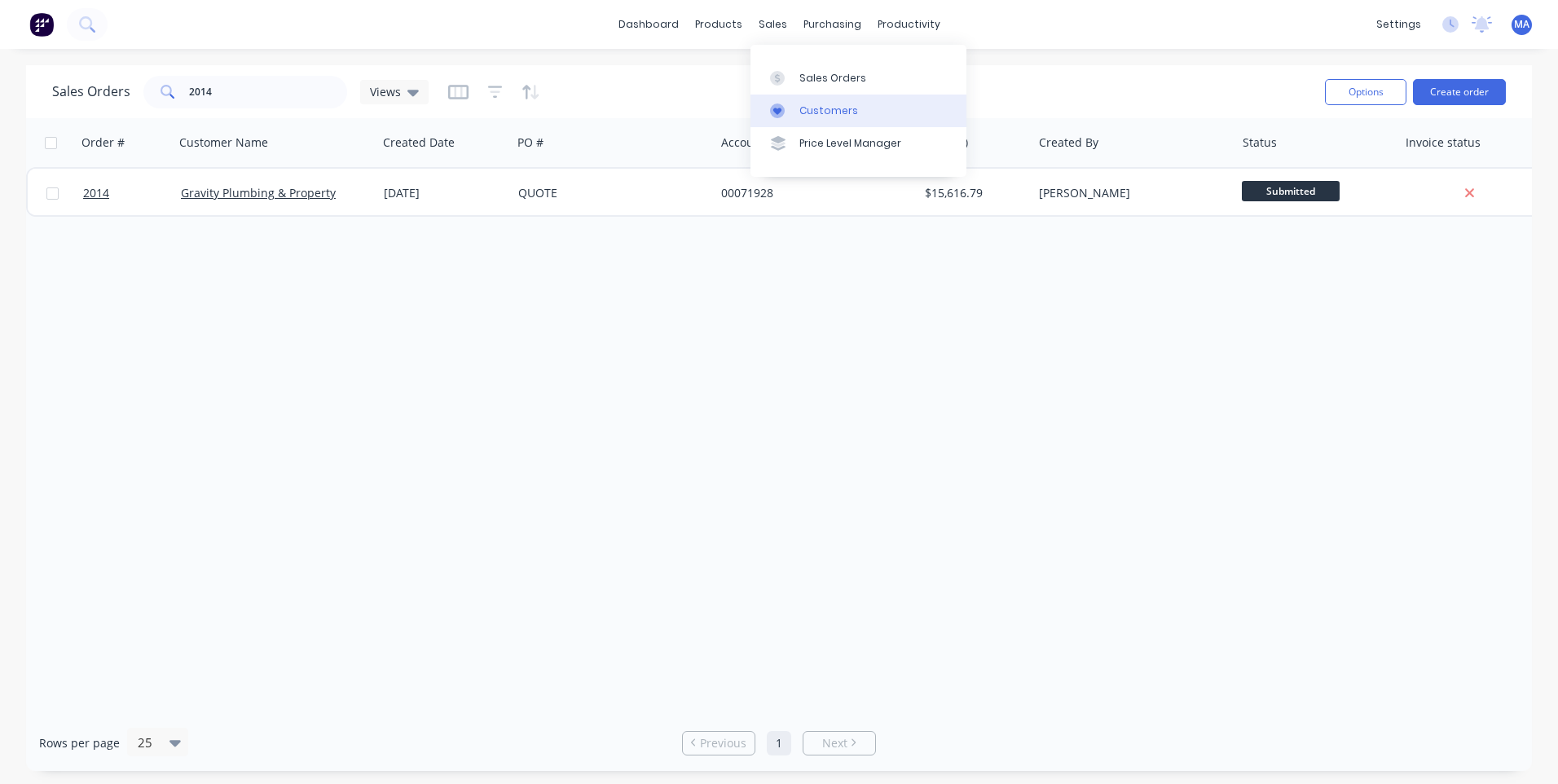
click at [806, 97] on link "Customers" at bounding box center [858, 111] width 216 height 33
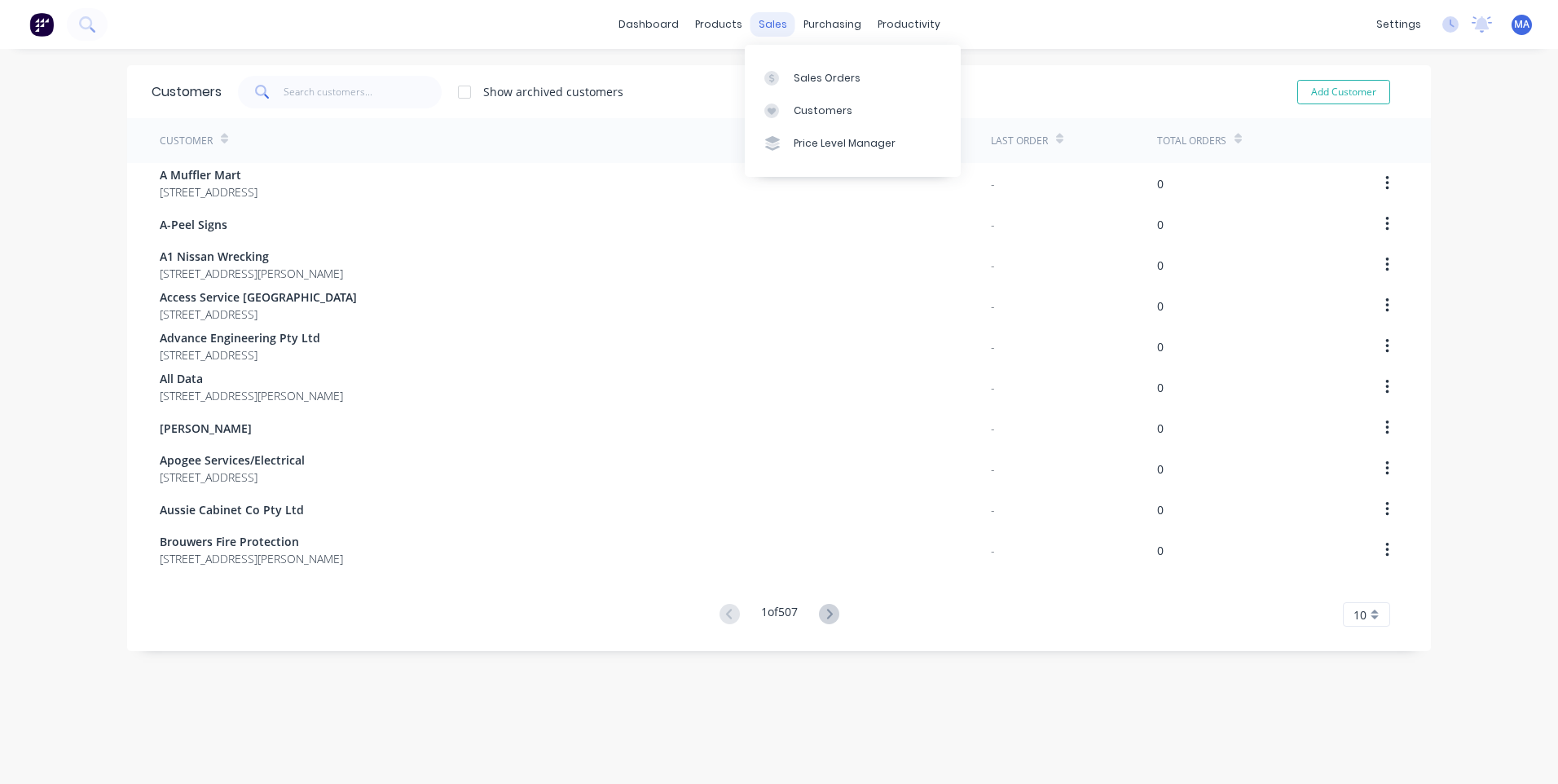
click at [769, 35] on div "sales" at bounding box center [772, 24] width 45 height 25
click at [797, 85] on div "Sales Orders" at bounding box center [826, 78] width 67 height 15
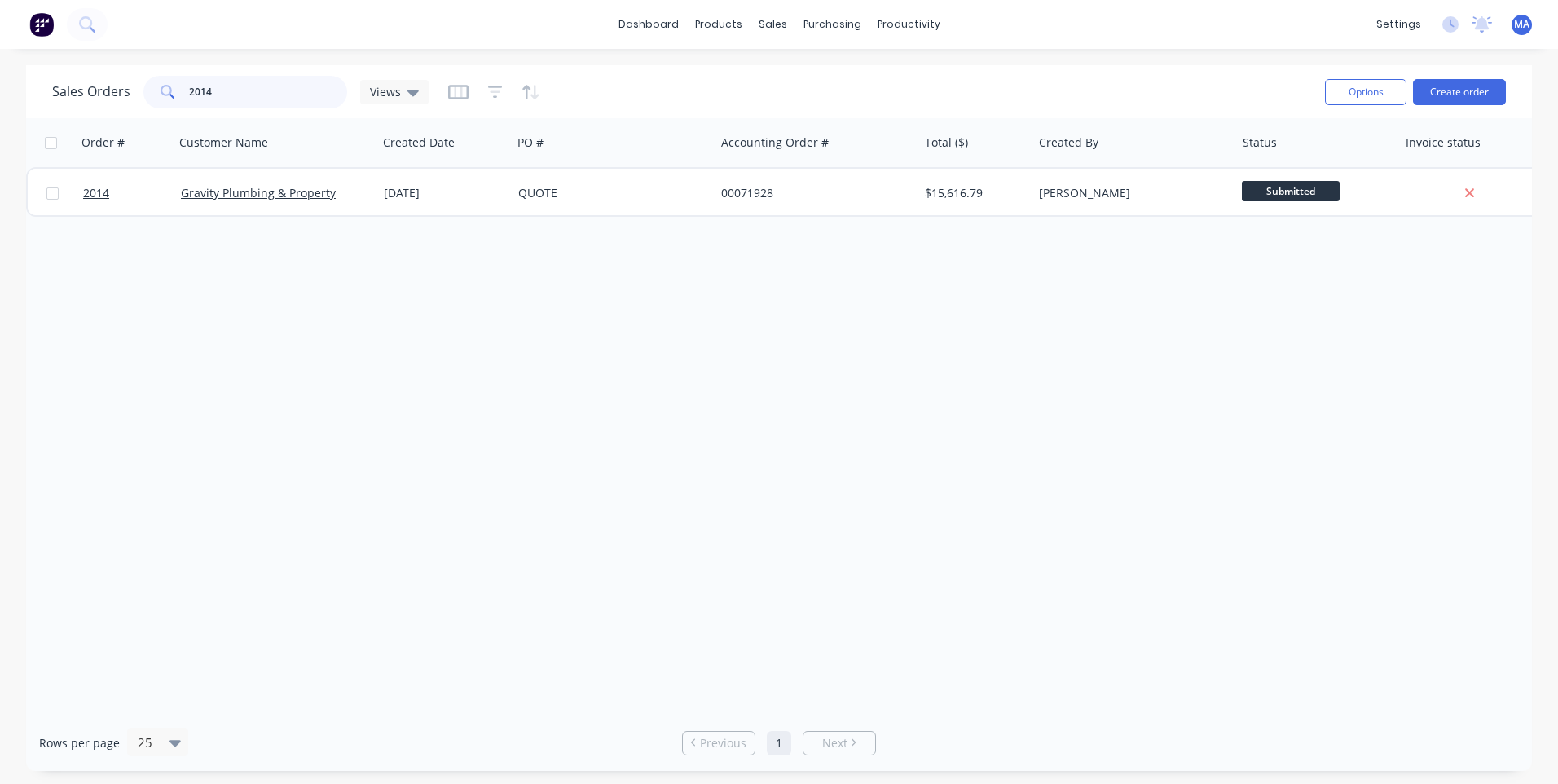
drag, startPoint x: 242, startPoint y: 104, endPoint x: 169, endPoint y: 100, distance: 73.1
click at [169, 100] on div "2014" at bounding box center [245, 92] width 204 height 33
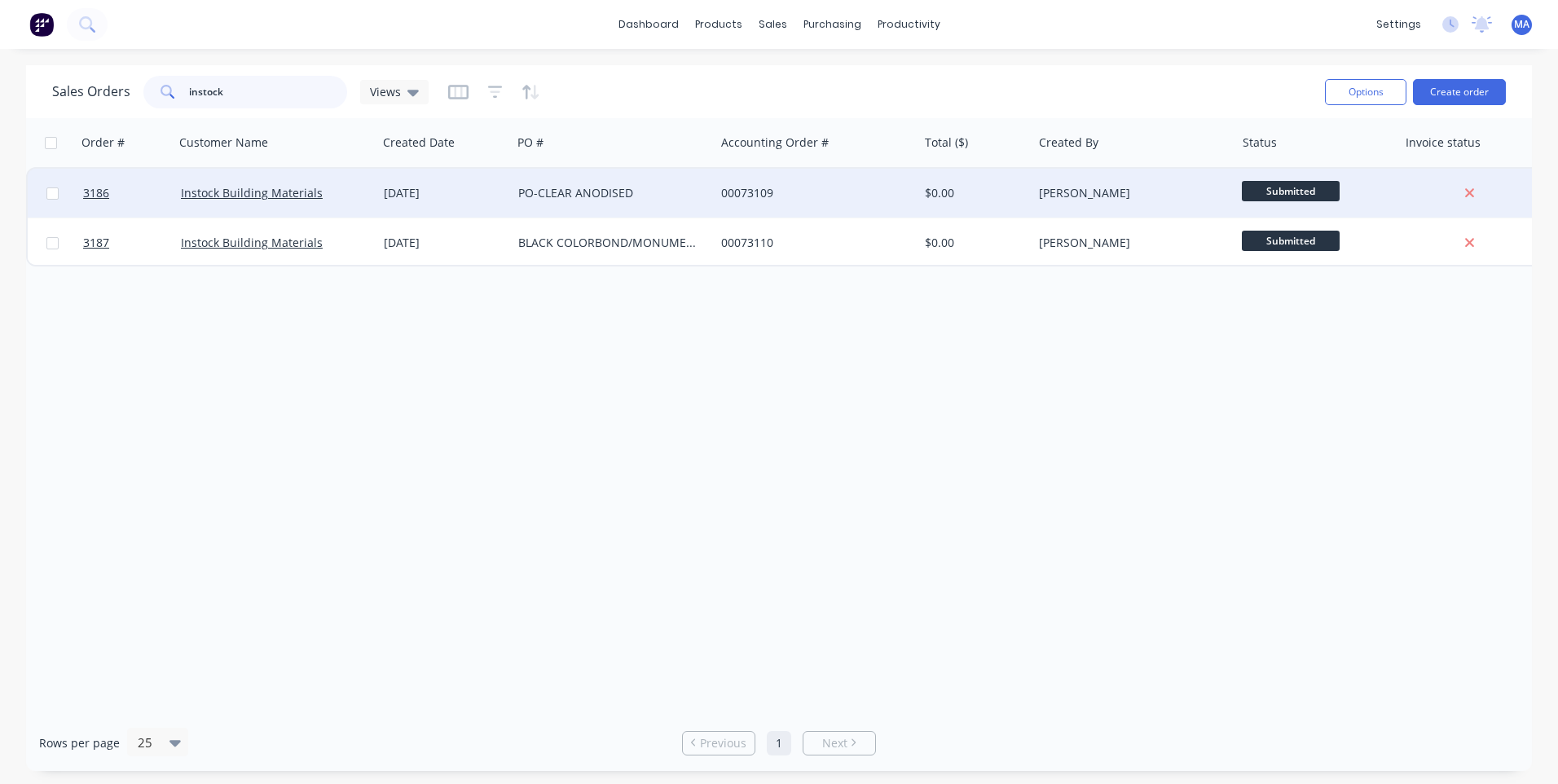
type input "instock"
click at [481, 198] on div "14 Oct 2025" at bounding box center [444, 193] width 121 height 16
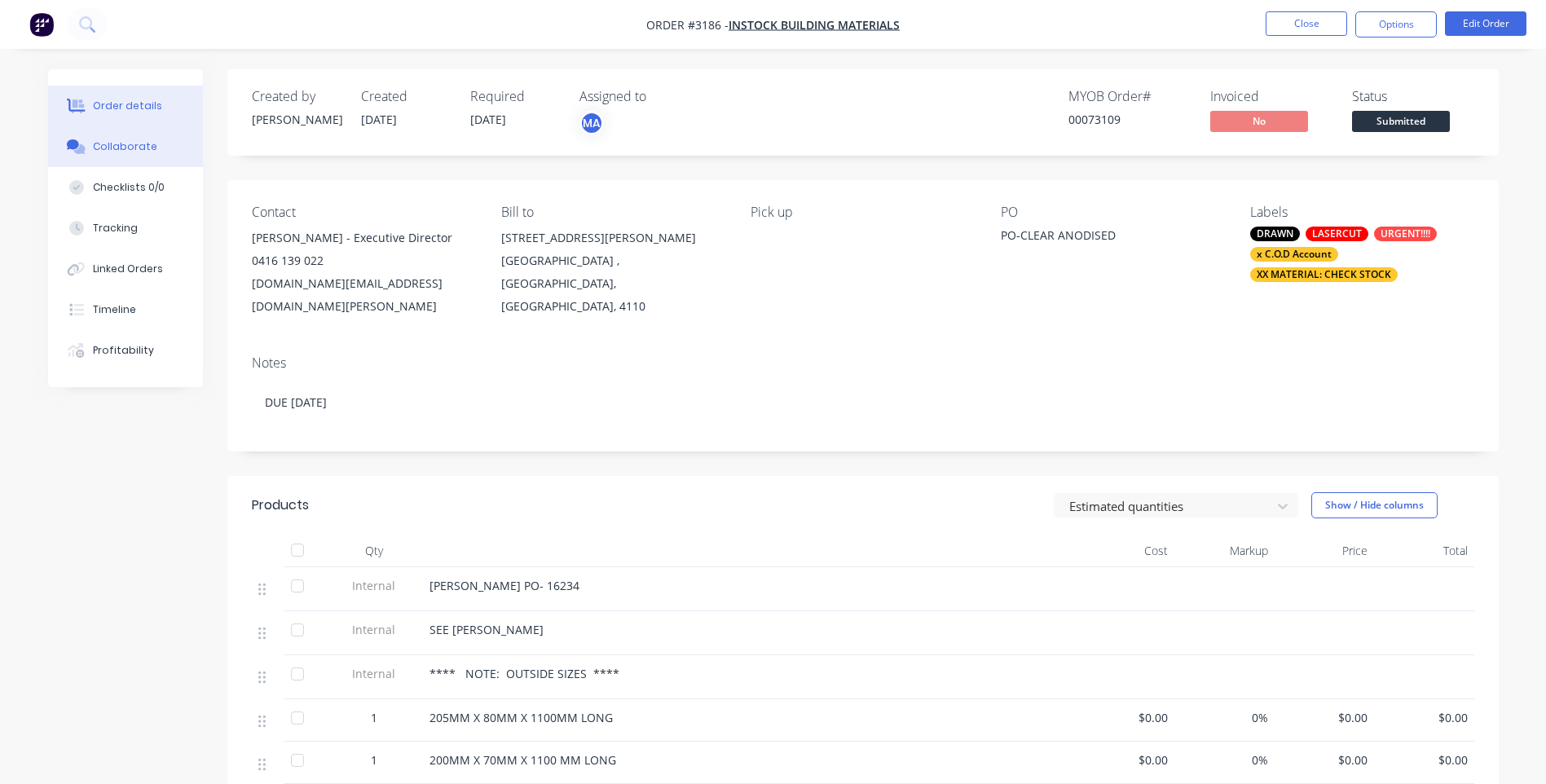
click at [109, 154] on button "Collaborate" at bounding box center [126, 146] width 155 height 41
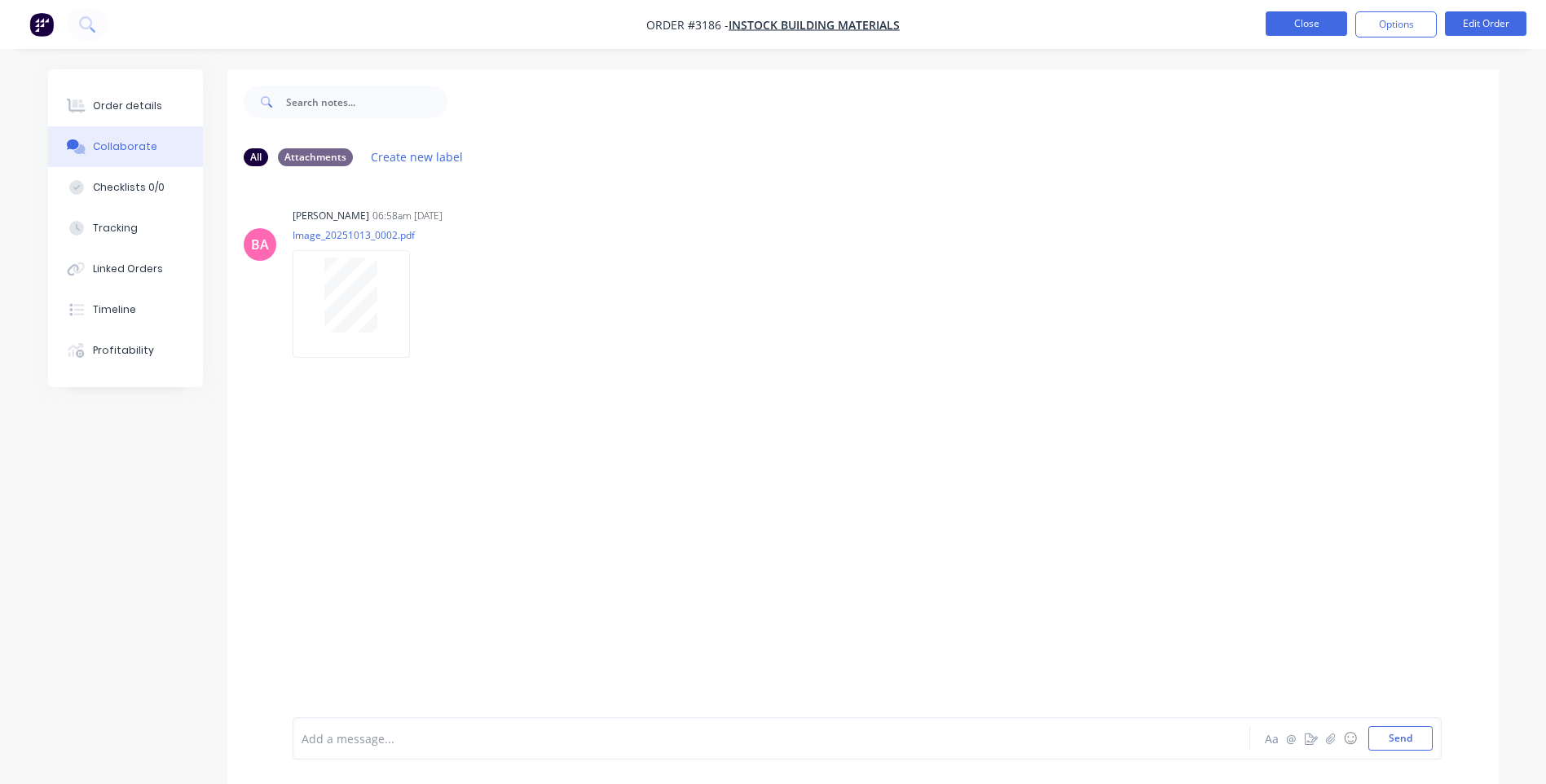
click at [1311, 26] on button "Close" at bounding box center [1306, 23] width 81 height 25
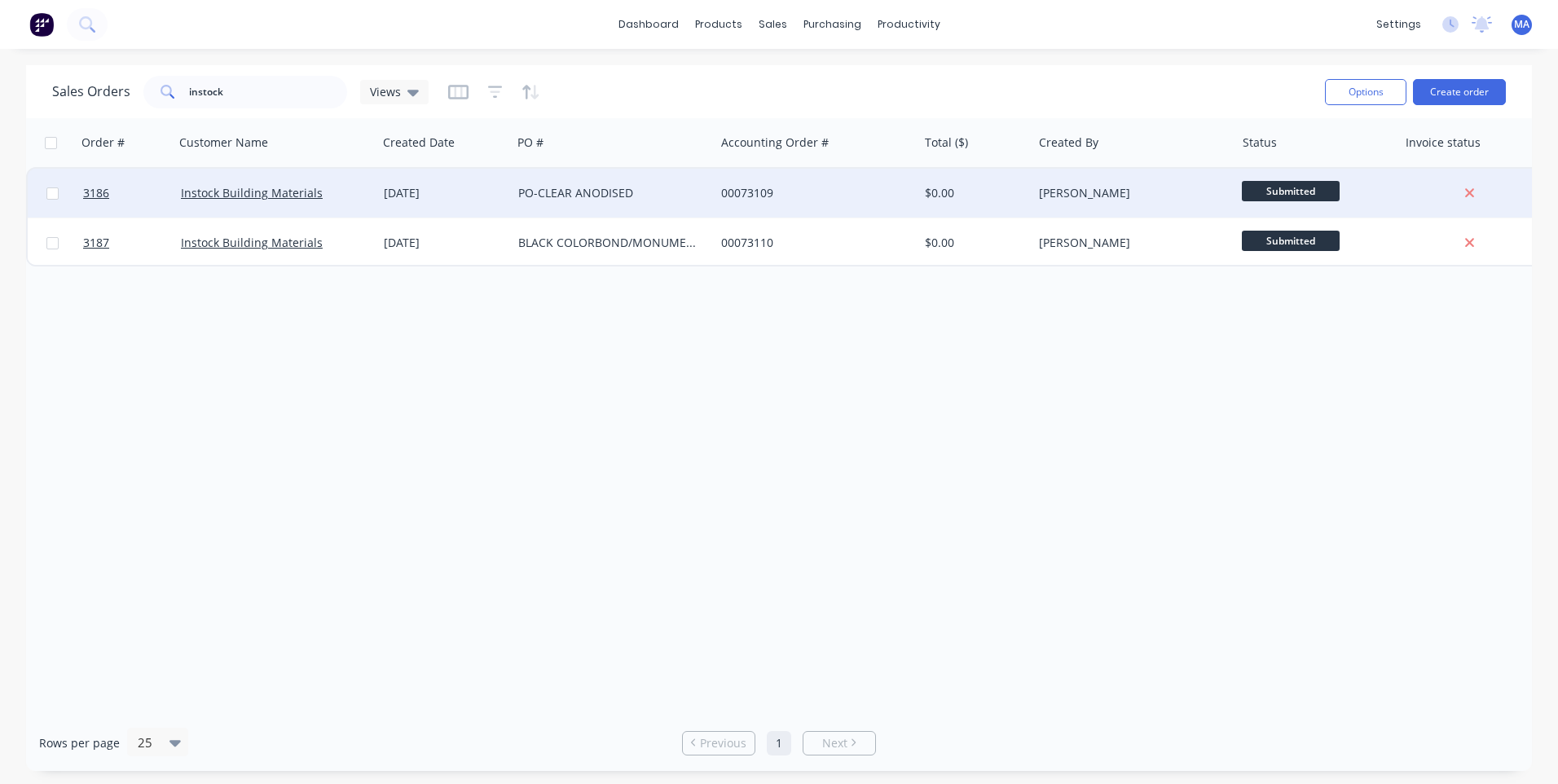
click at [1304, 188] on span "Submitted" at bounding box center [1290, 191] width 98 height 20
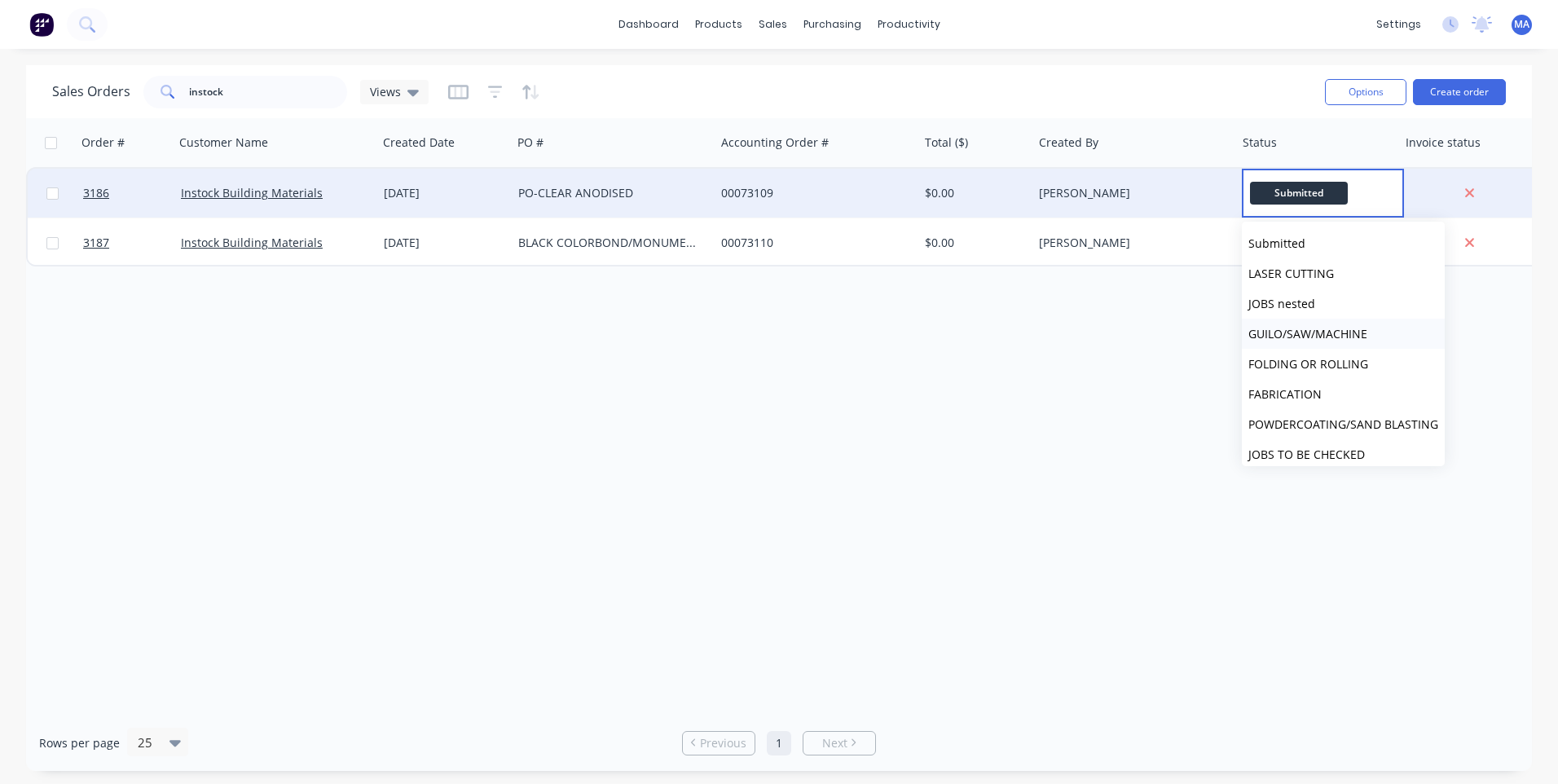
click at [1312, 337] on span "GUILO/SAW/MACHINE" at bounding box center [1307, 333] width 119 height 16
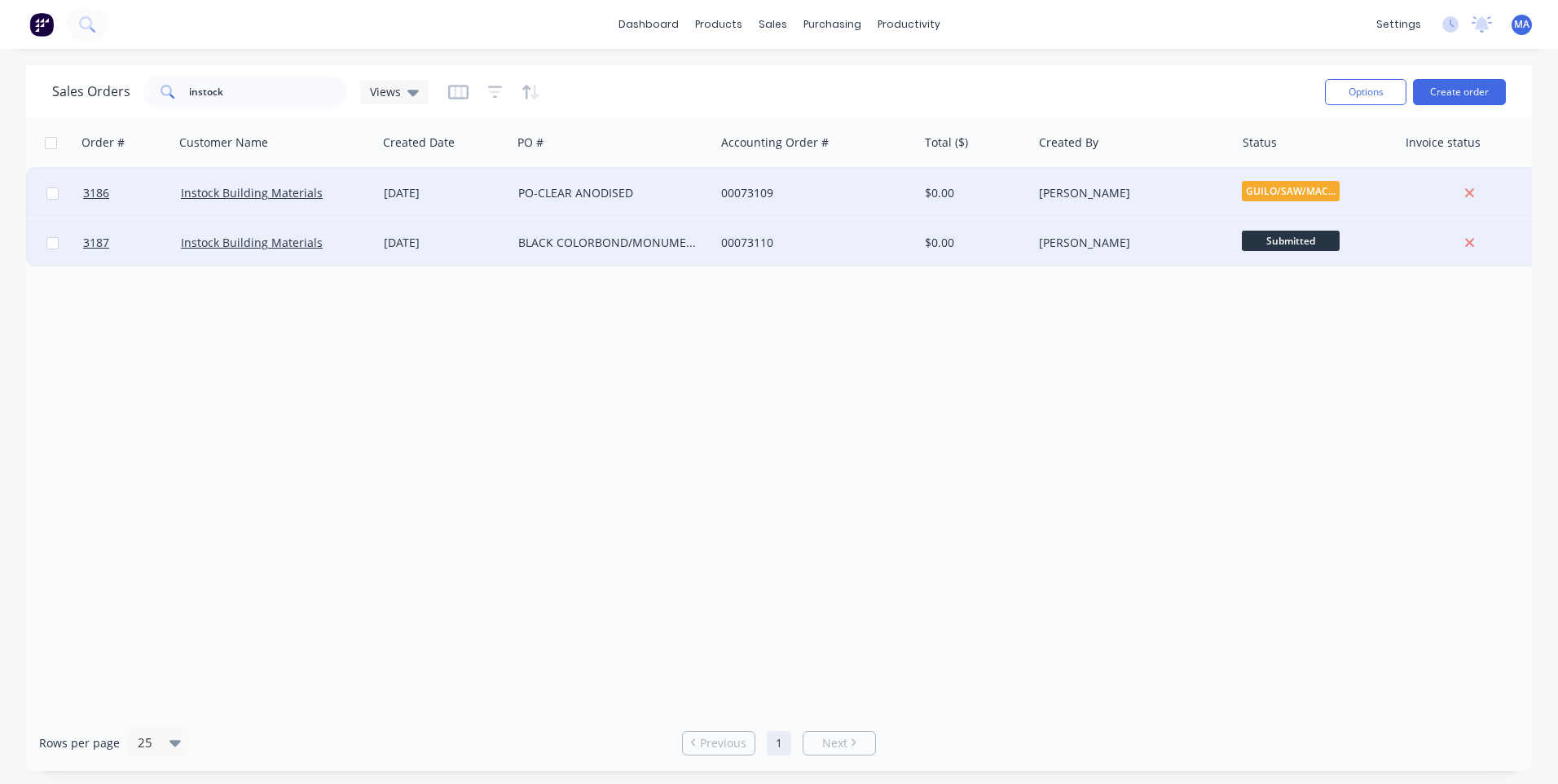
click at [937, 232] on div "$0.00" at bounding box center [975, 243] width 114 height 49
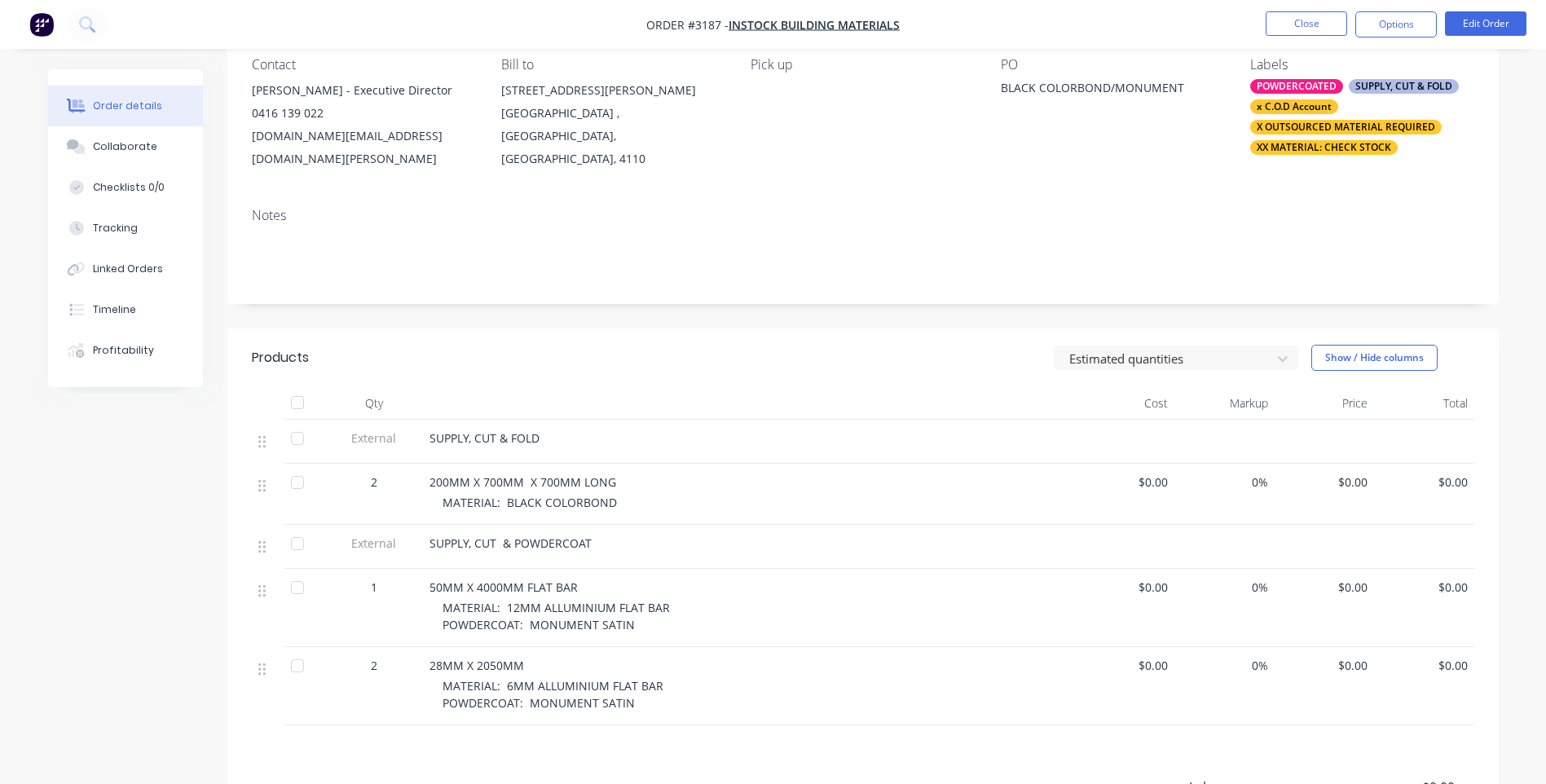
scroll to position [163, 0]
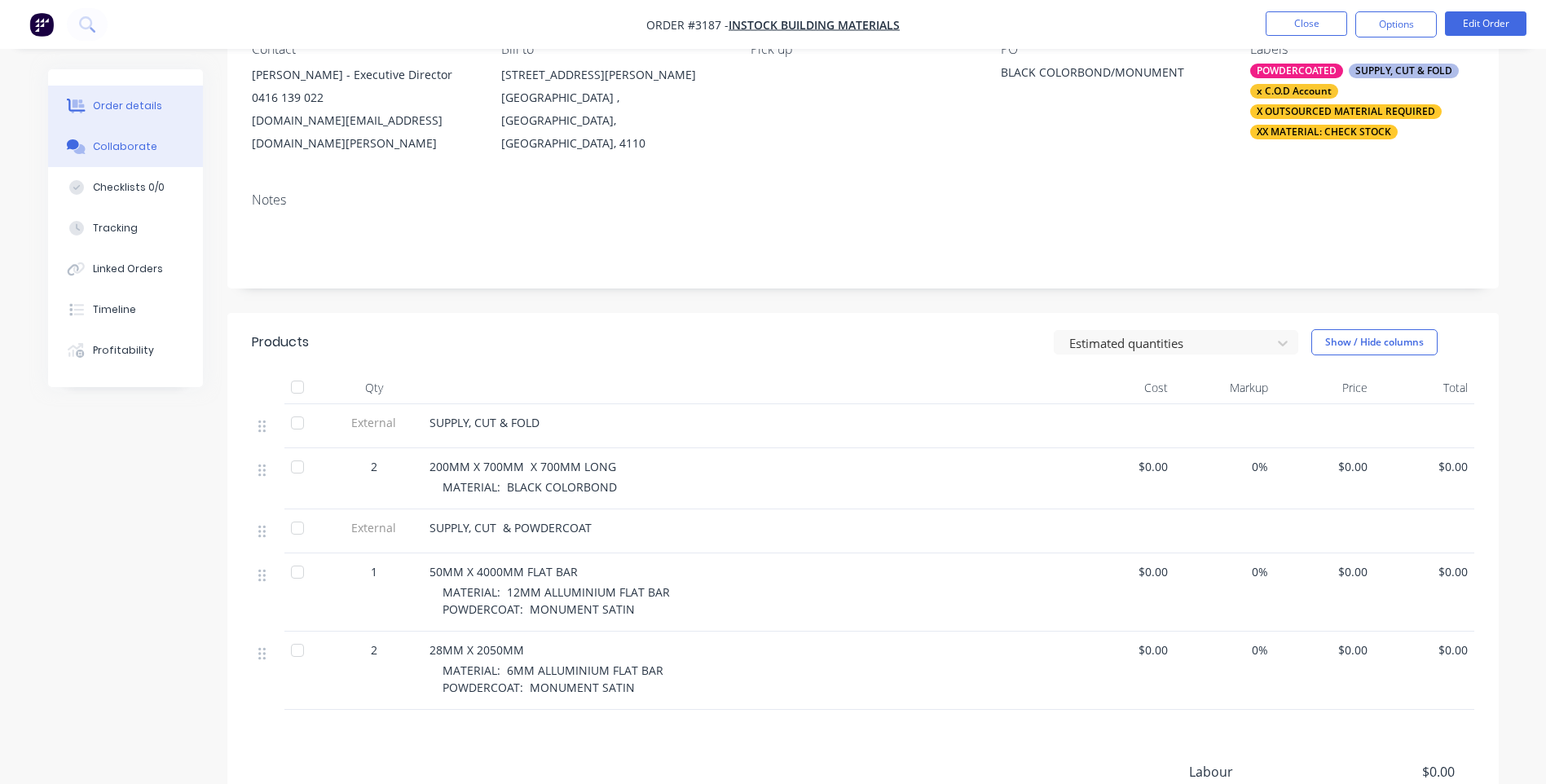
click at [102, 149] on div "Collaborate" at bounding box center [125, 147] width 65 height 15
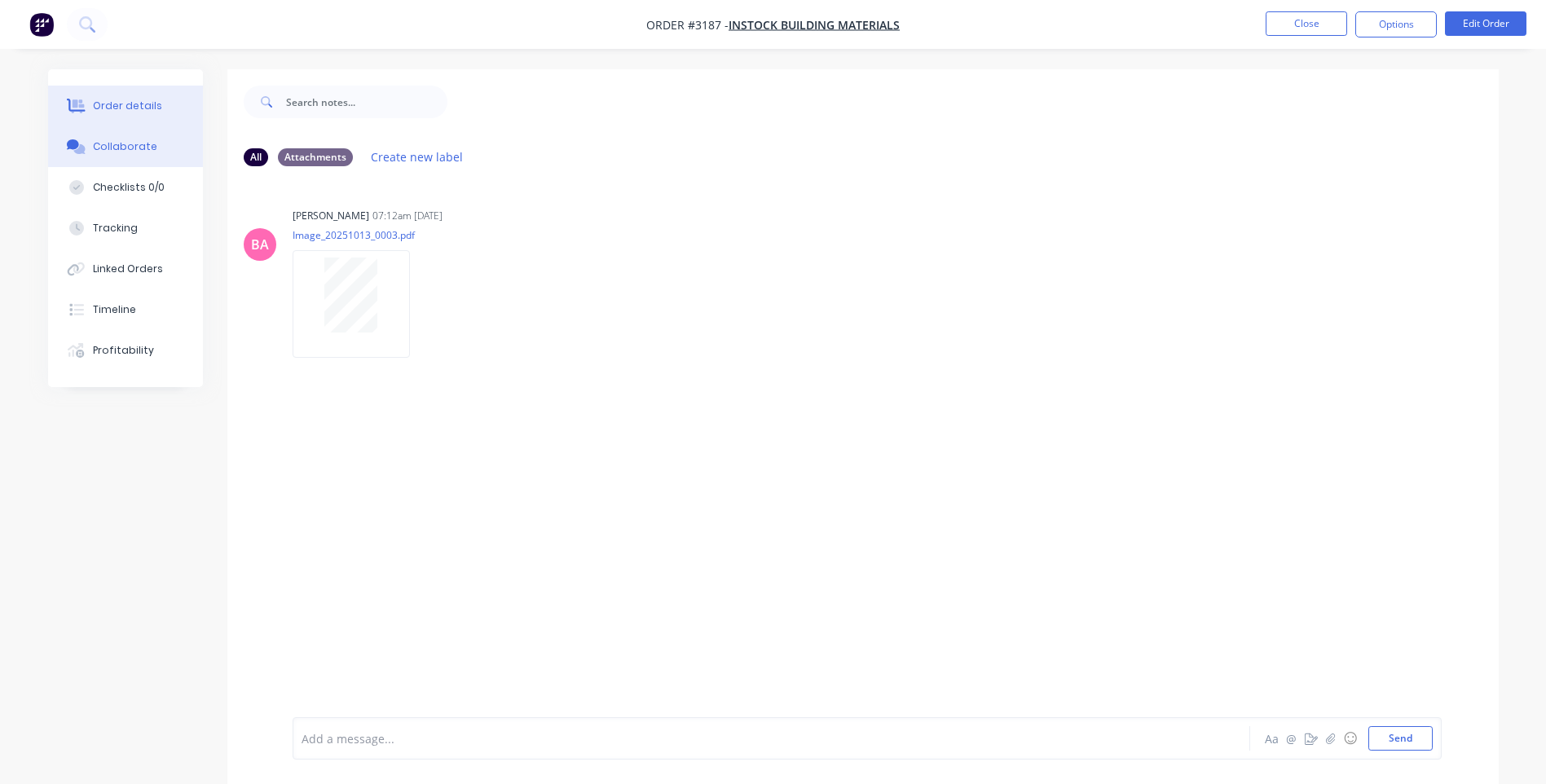
click at [165, 101] on button "Order details" at bounding box center [126, 106] width 155 height 41
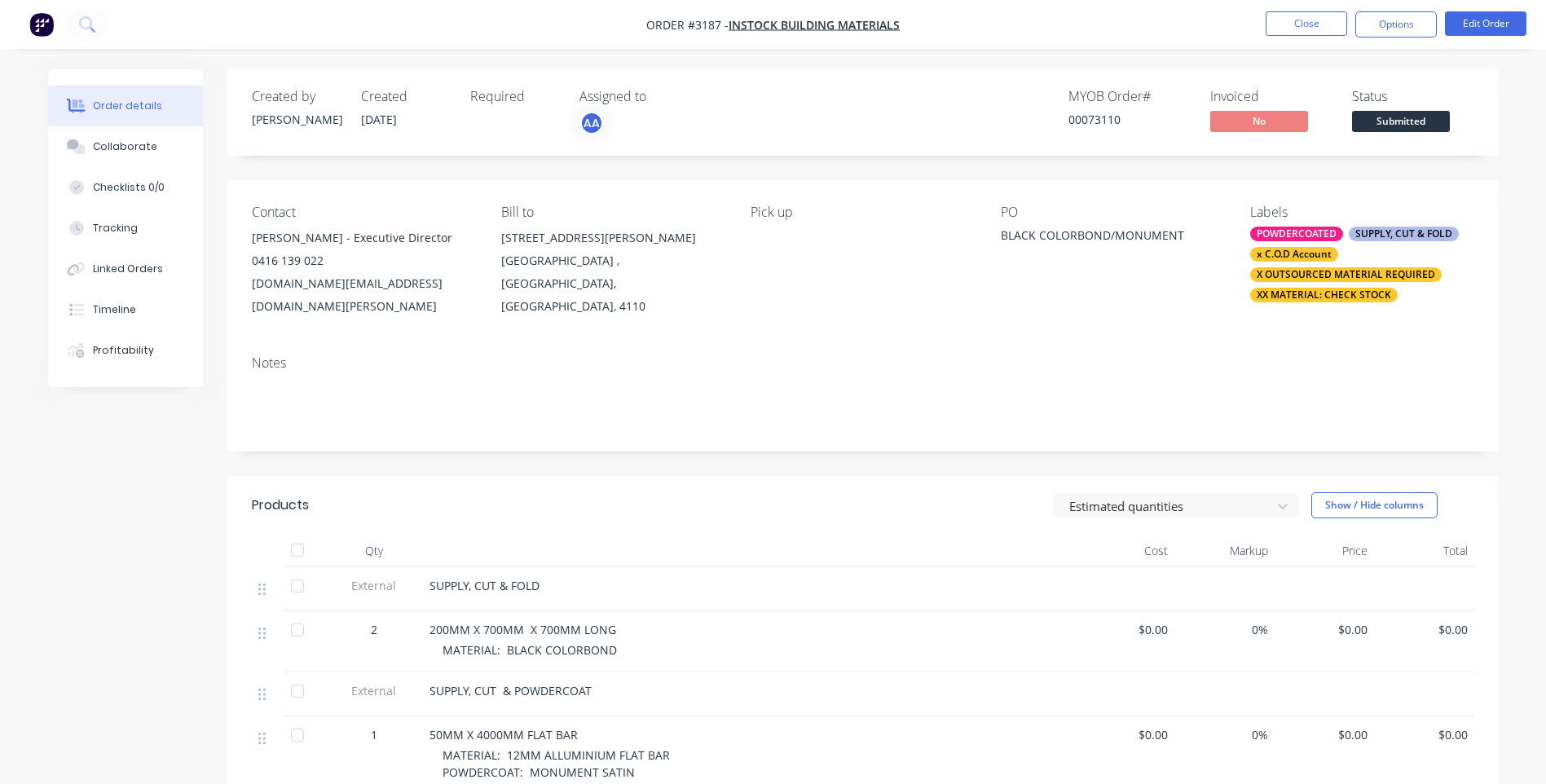
click at [1418, 121] on span "Submitted" at bounding box center [1401, 120] width 98 height 20
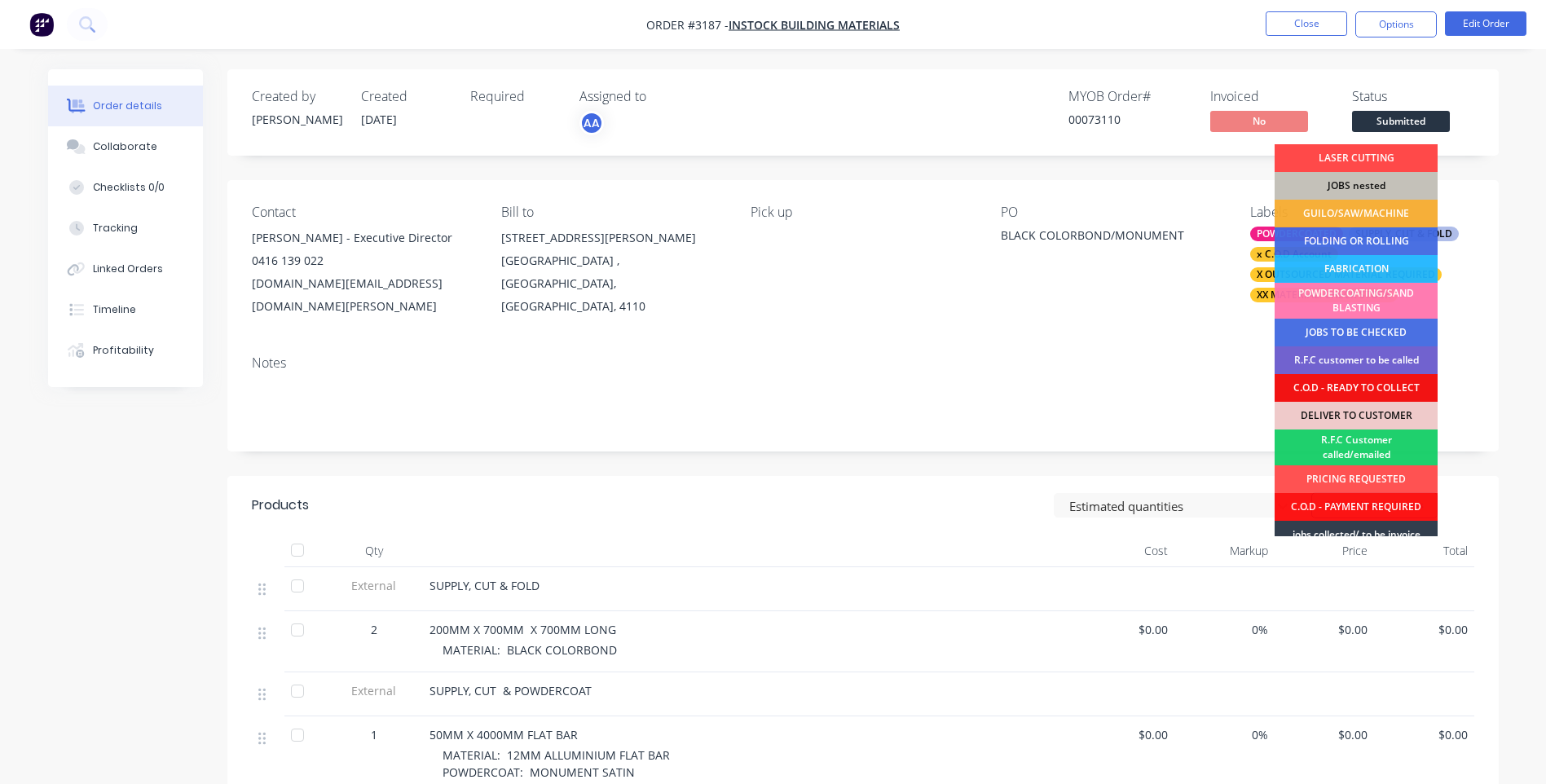
click at [1372, 150] on div "LASER CUTTING" at bounding box center [1356, 158] width 163 height 27
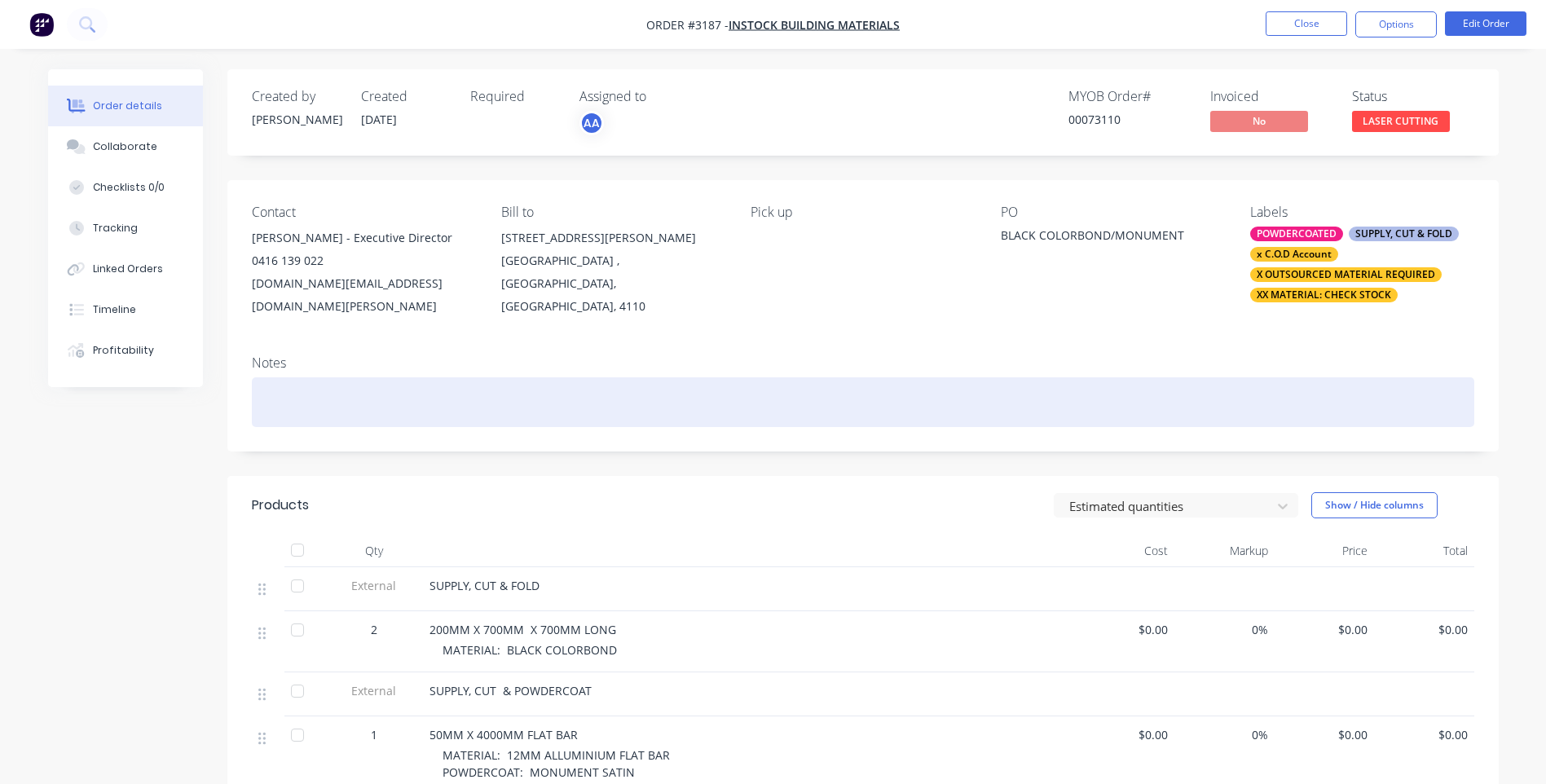
click at [1058, 398] on div at bounding box center [863, 402] width 1223 height 49
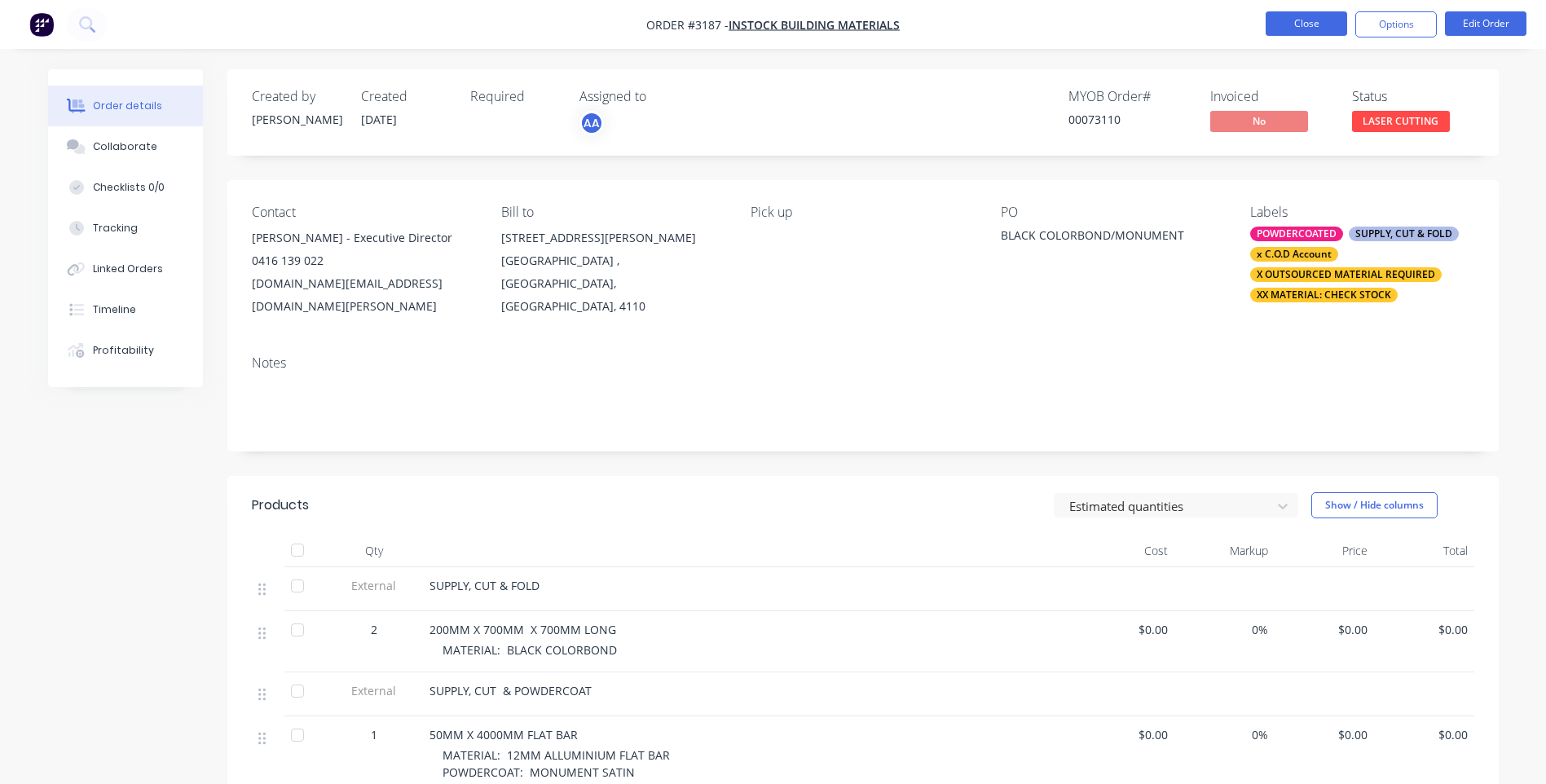
click at [1325, 13] on button "Close" at bounding box center [1306, 23] width 81 height 25
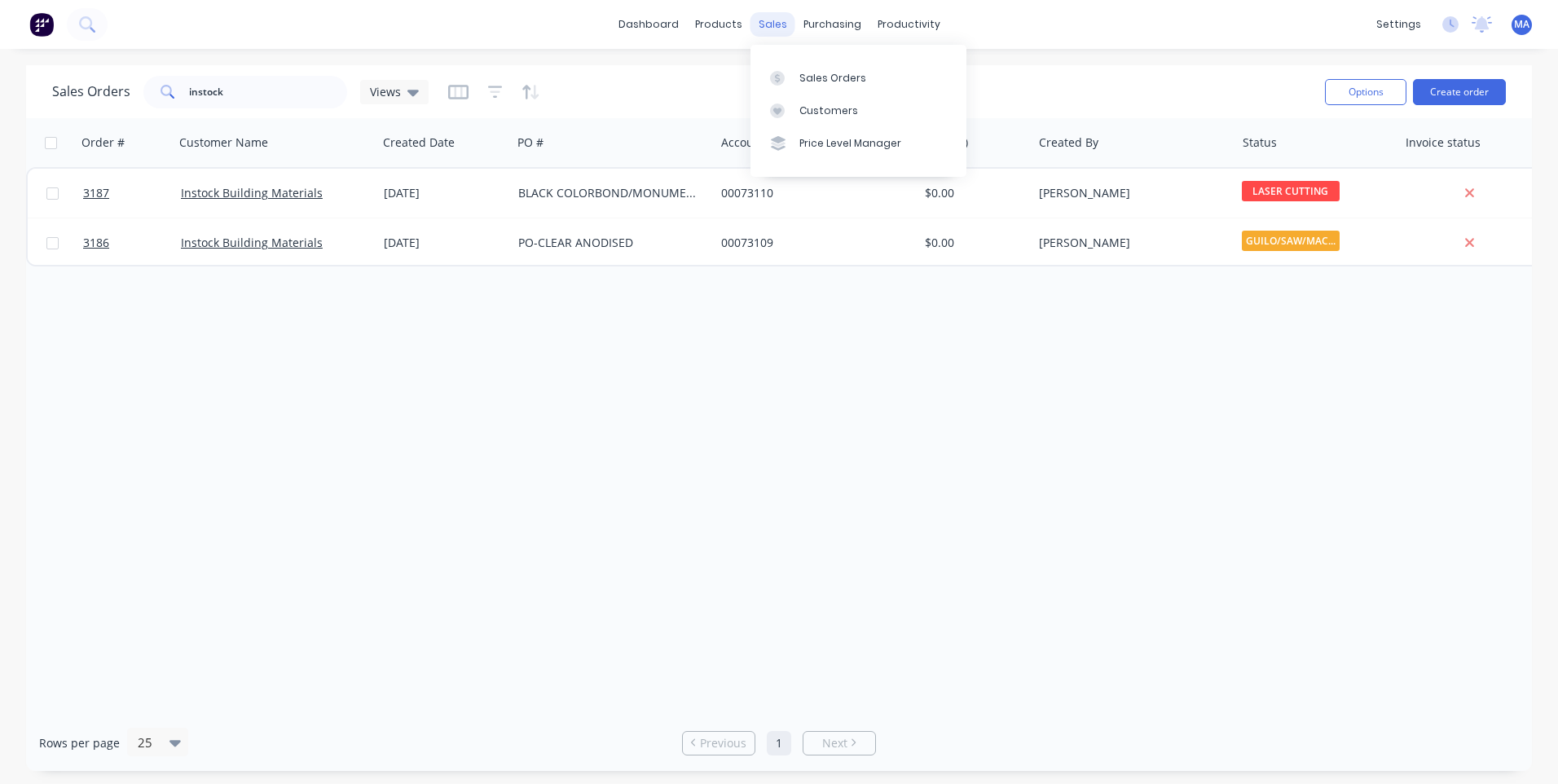
click at [769, 17] on div "sales" at bounding box center [772, 24] width 45 height 25
click at [914, 31] on div "productivity" at bounding box center [908, 24] width 79 height 25
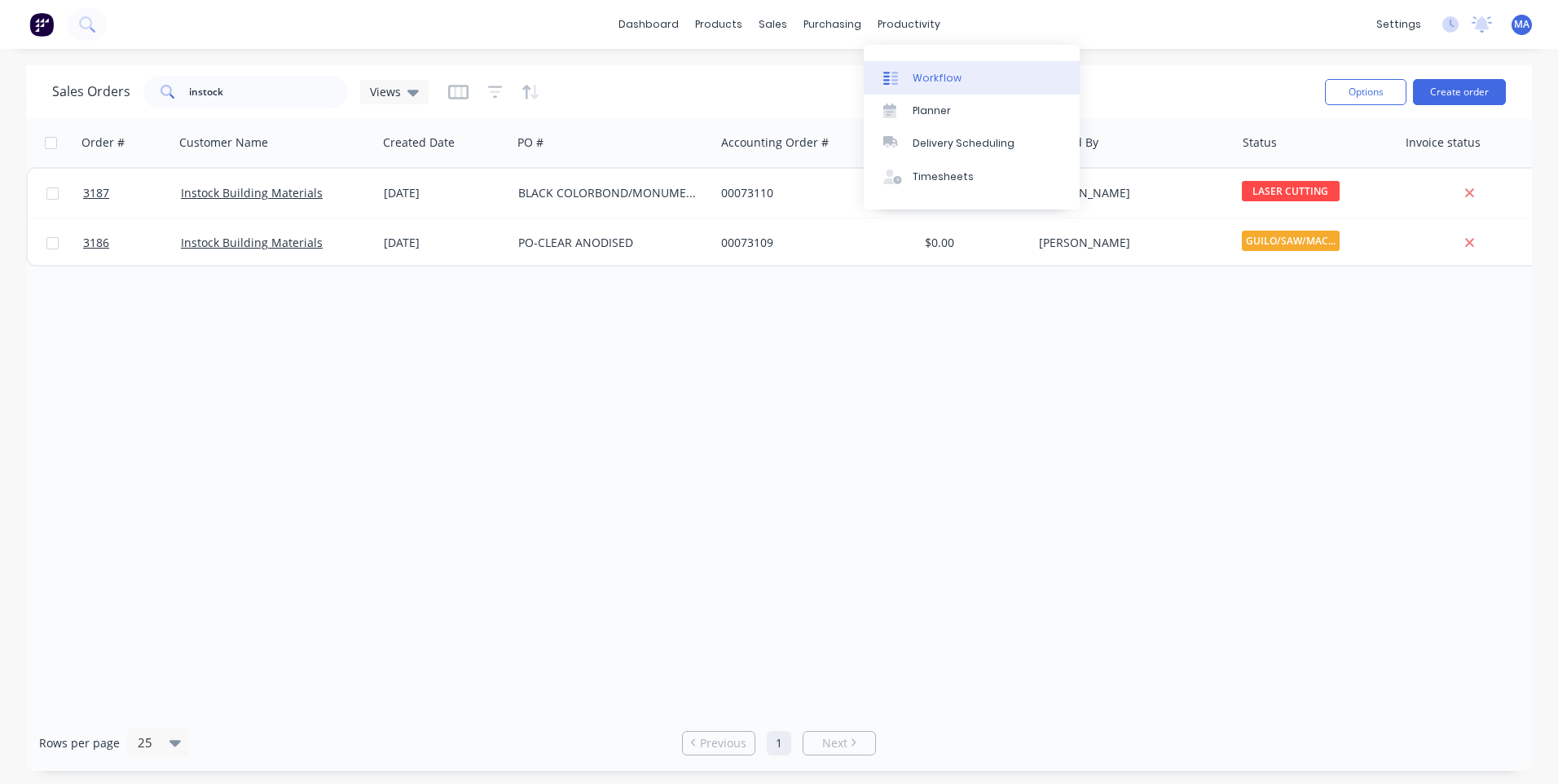
click at [913, 78] on link "Workflow" at bounding box center [971, 78] width 216 height 33
